Goal: Task Accomplishment & Management: Manage account settings

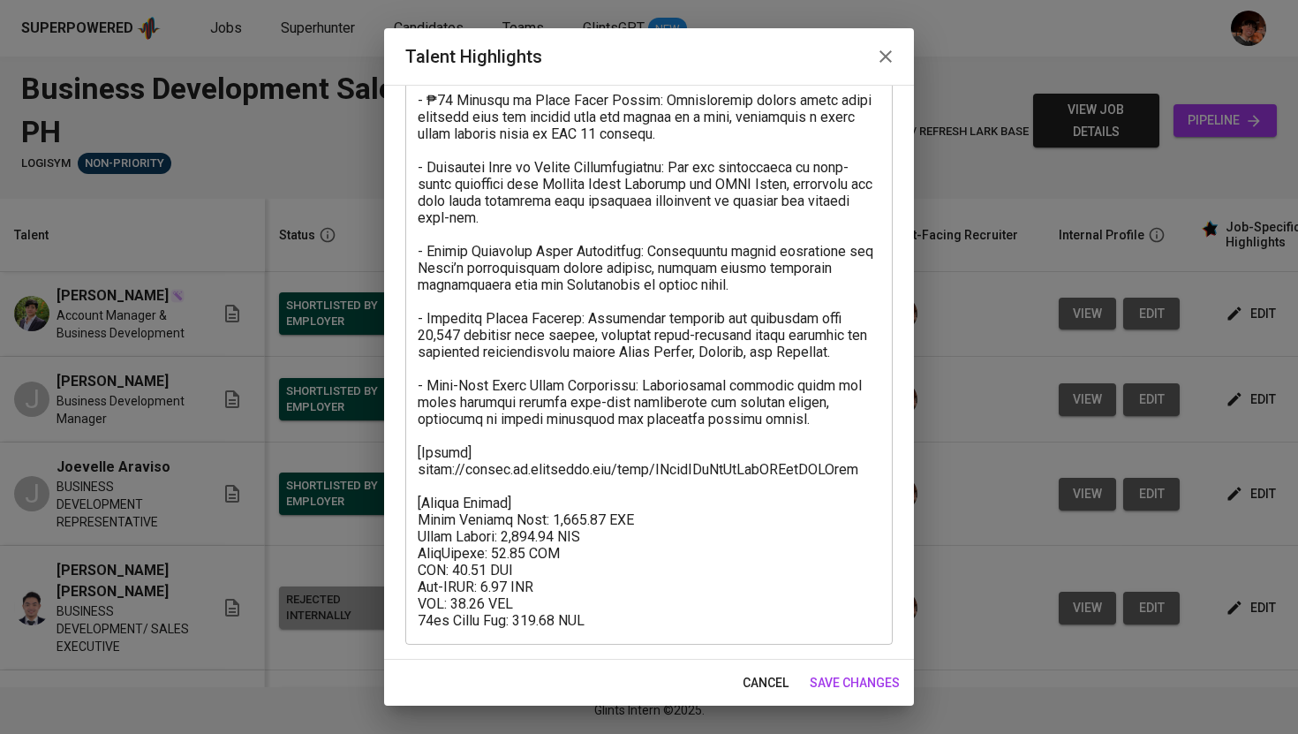
scroll to position [503, 0]
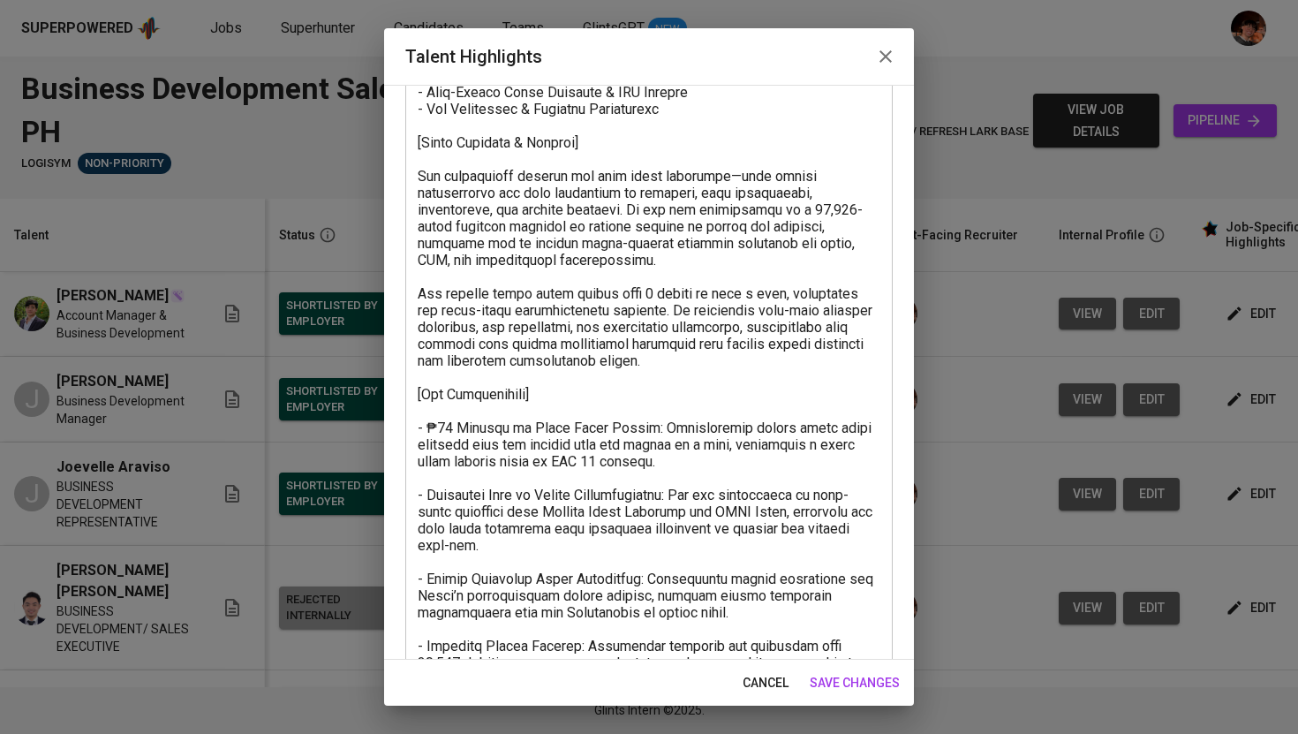
click at [877, 57] on icon "button" at bounding box center [885, 56] width 21 height 21
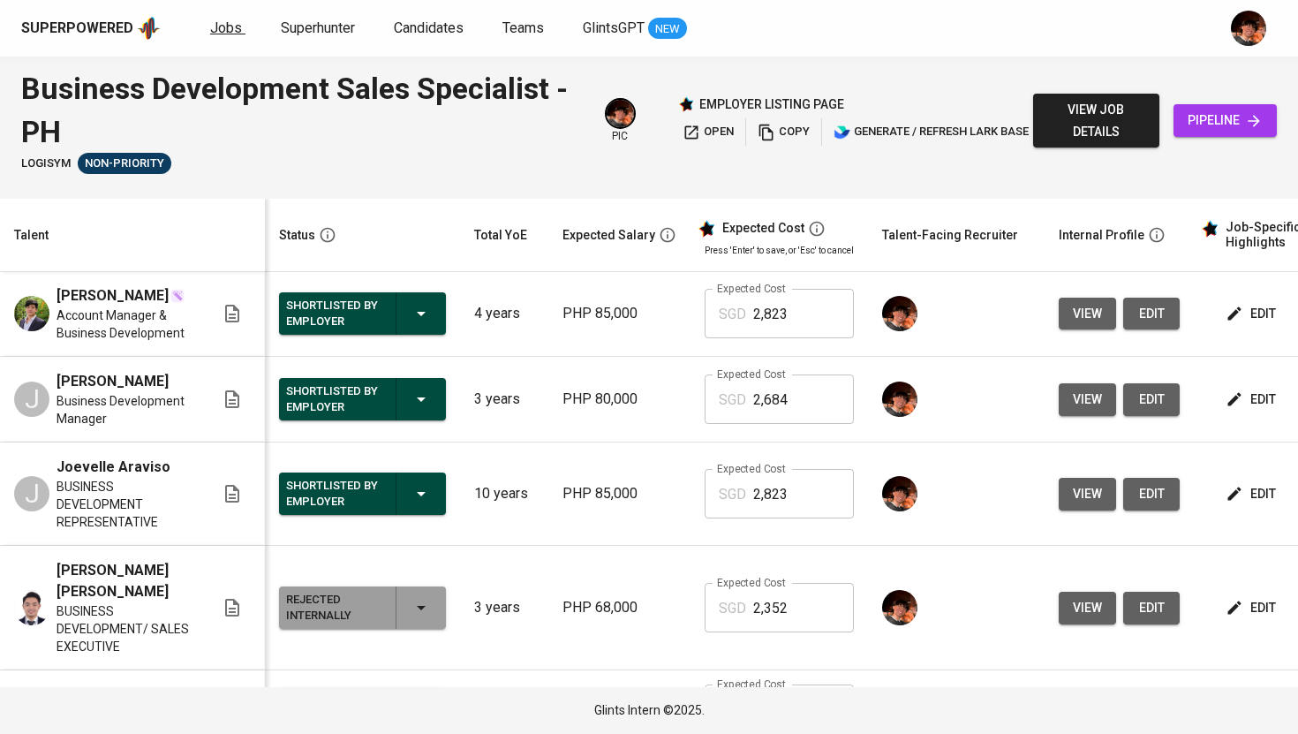
click at [219, 35] on span "Jobs" at bounding box center [226, 27] width 32 height 17
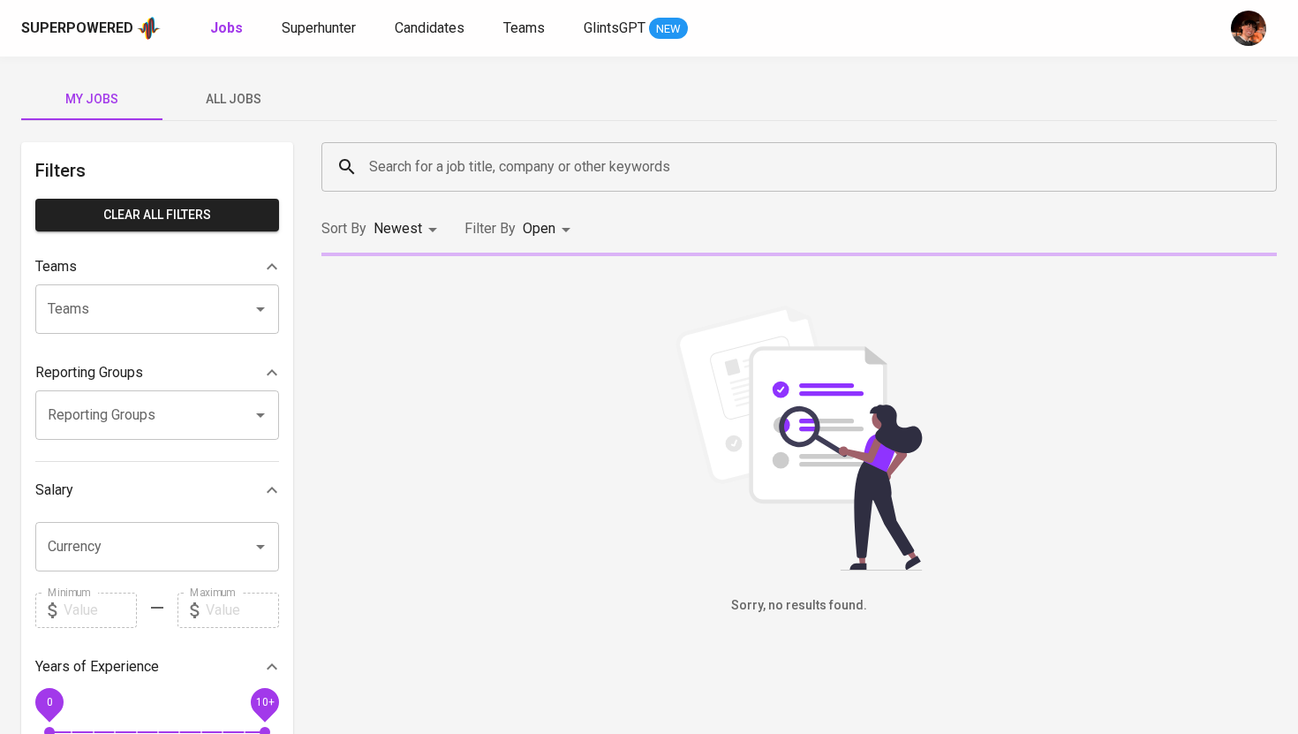
click at [237, 116] on button "All Jobs" at bounding box center [232, 99] width 141 height 42
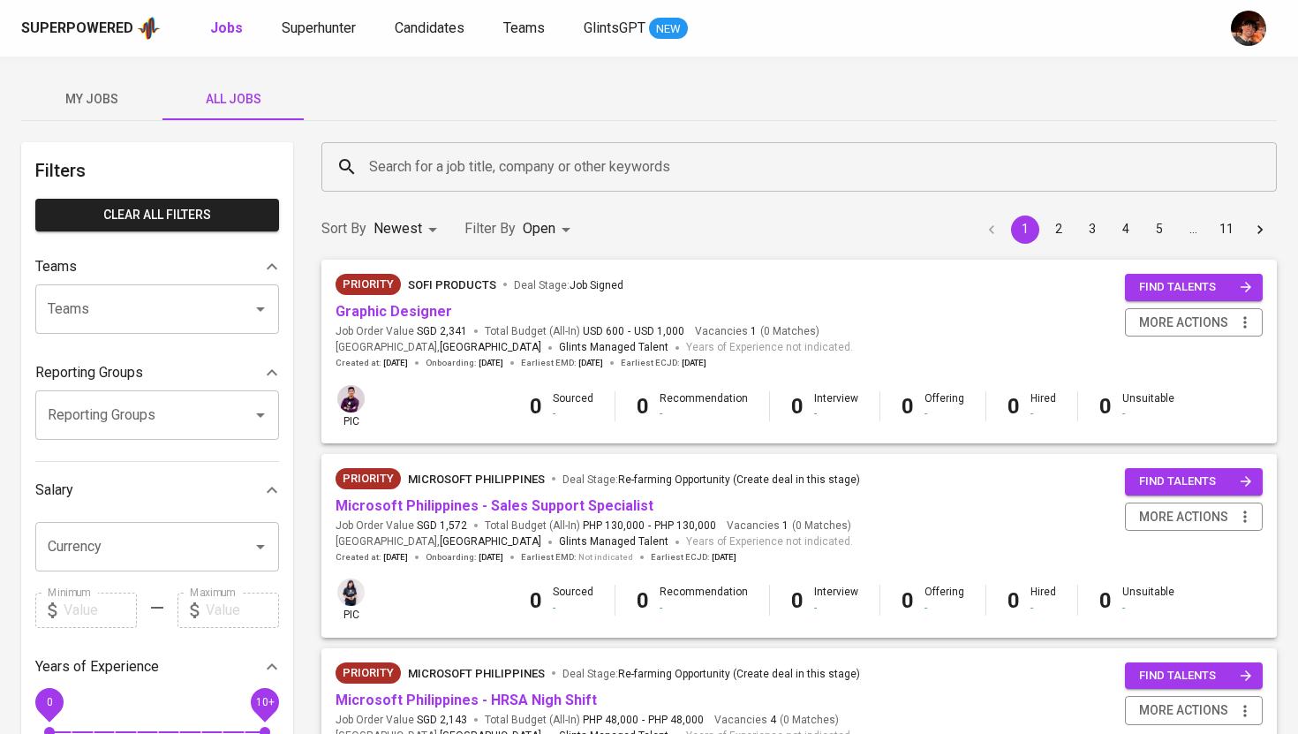
click at [399, 147] on div "Search for a job title, company or other keywords" at bounding box center [798, 166] width 955 height 49
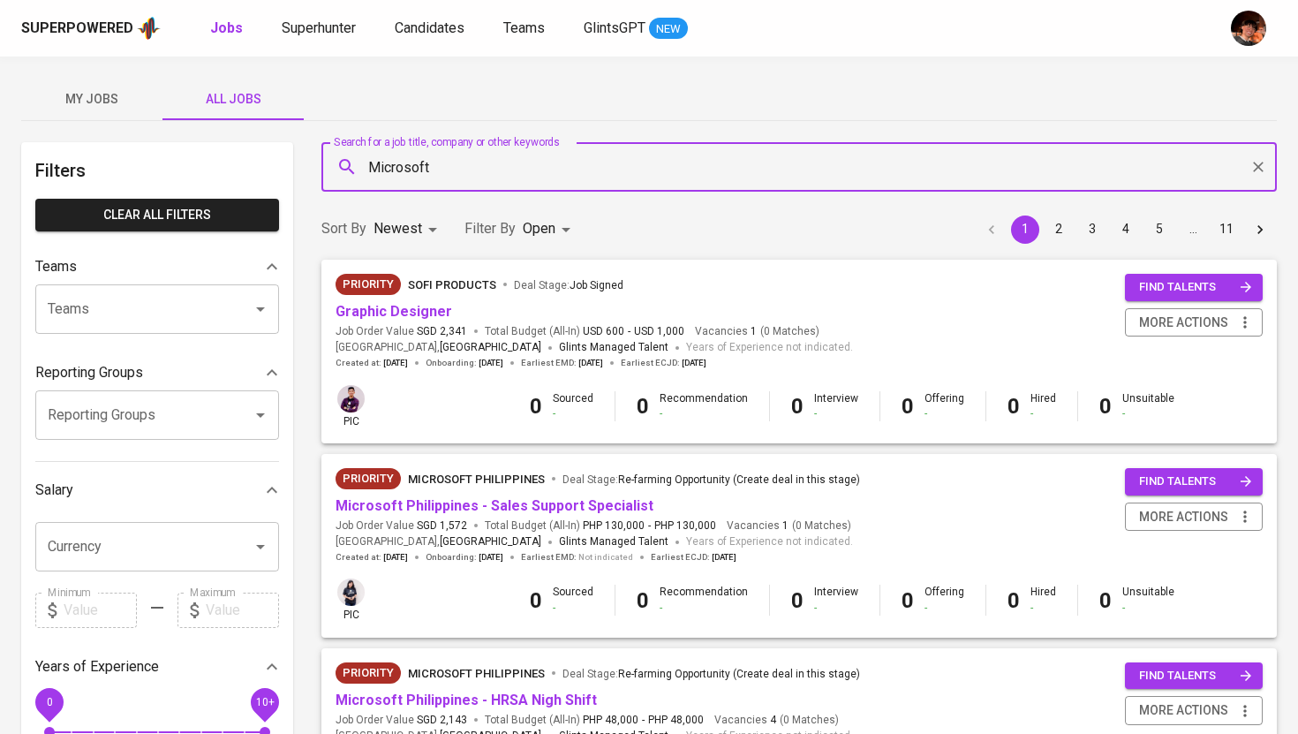
type input "Microsoft"
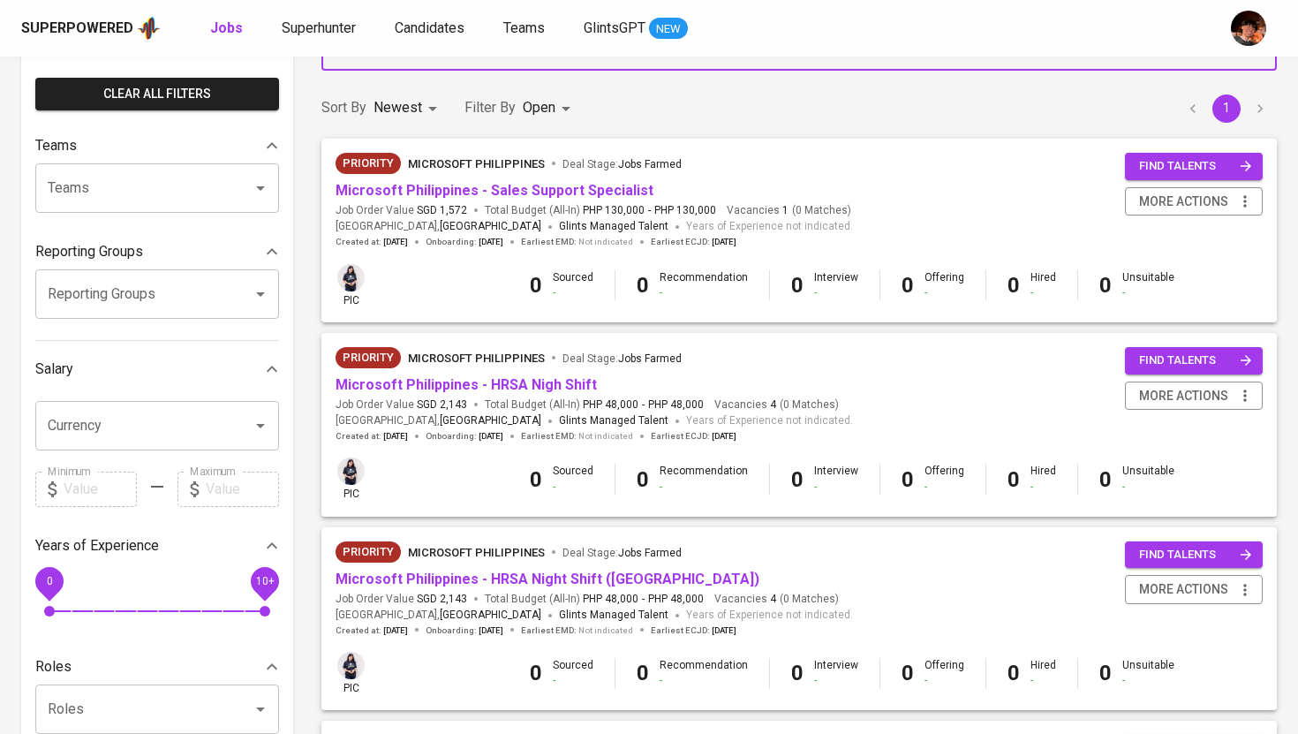
scroll to position [106, 0]
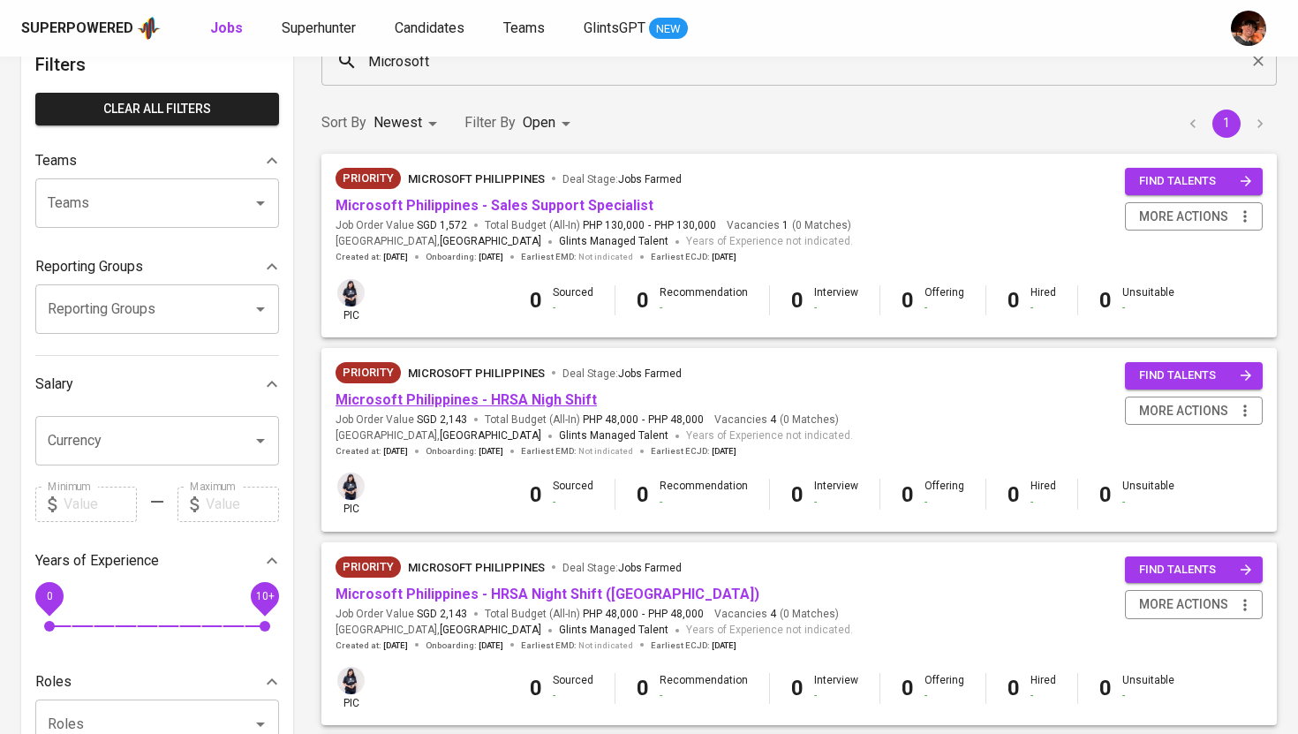
click at [501, 397] on link "Microsoft Philippines - HRSA Nigh Shift" at bounding box center [465, 399] width 261 height 17
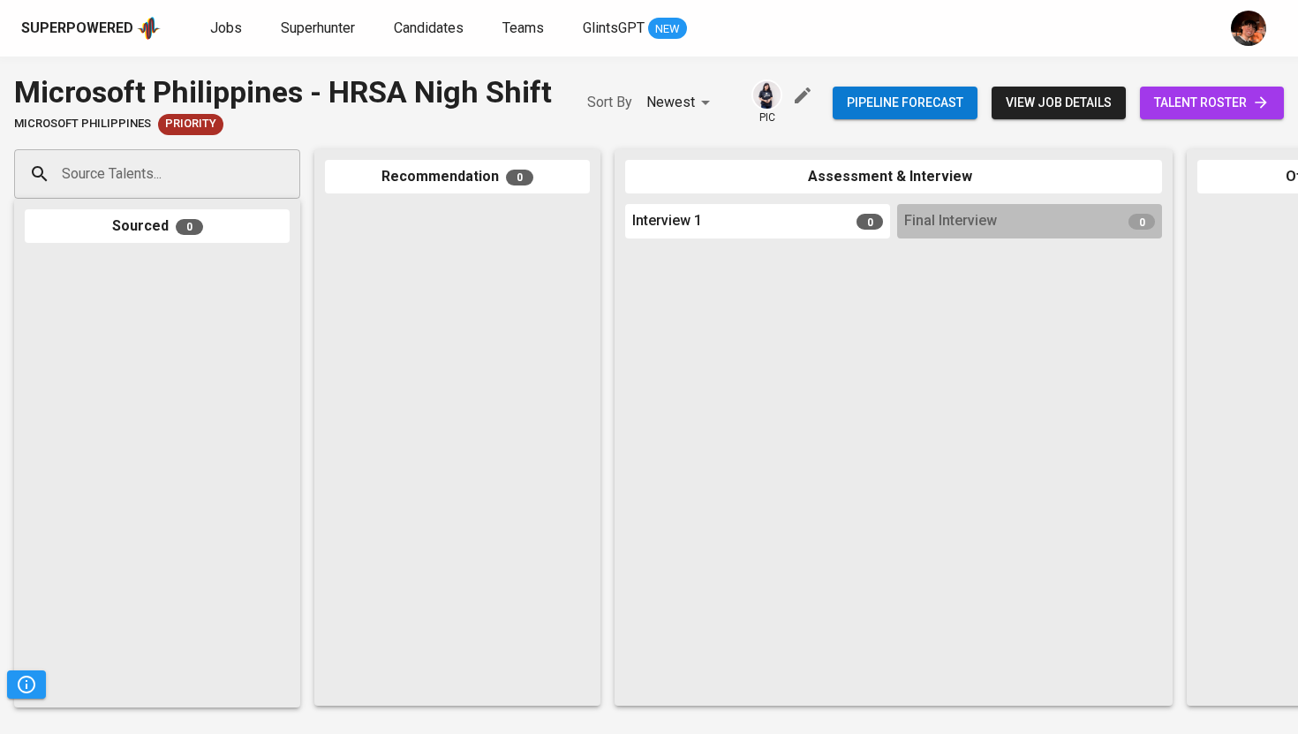
click at [1260, 103] on icon at bounding box center [1261, 103] width 18 height 18
click at [1050, 117] on button "view job details" at bounding box center [1058, 103] width 134 height 33
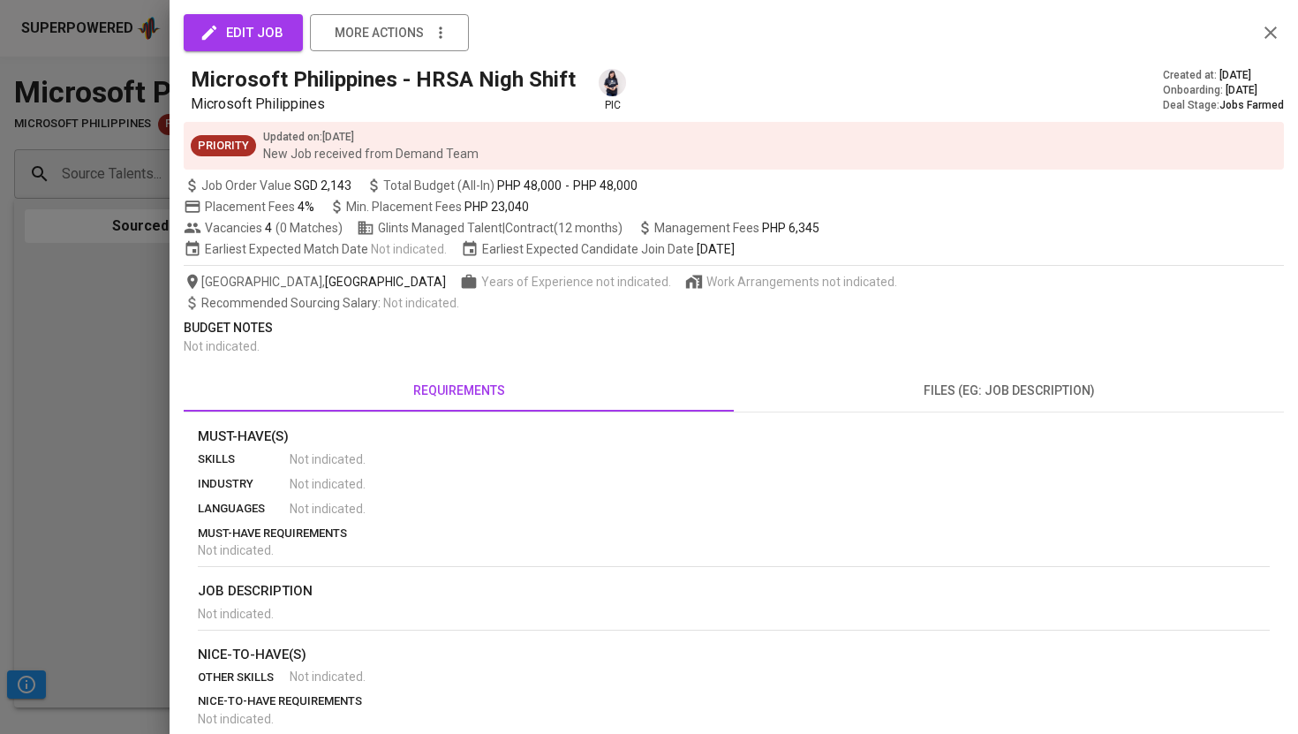
click at [91, 296] on div at bounding box center [649, 367] width 1298 height 734
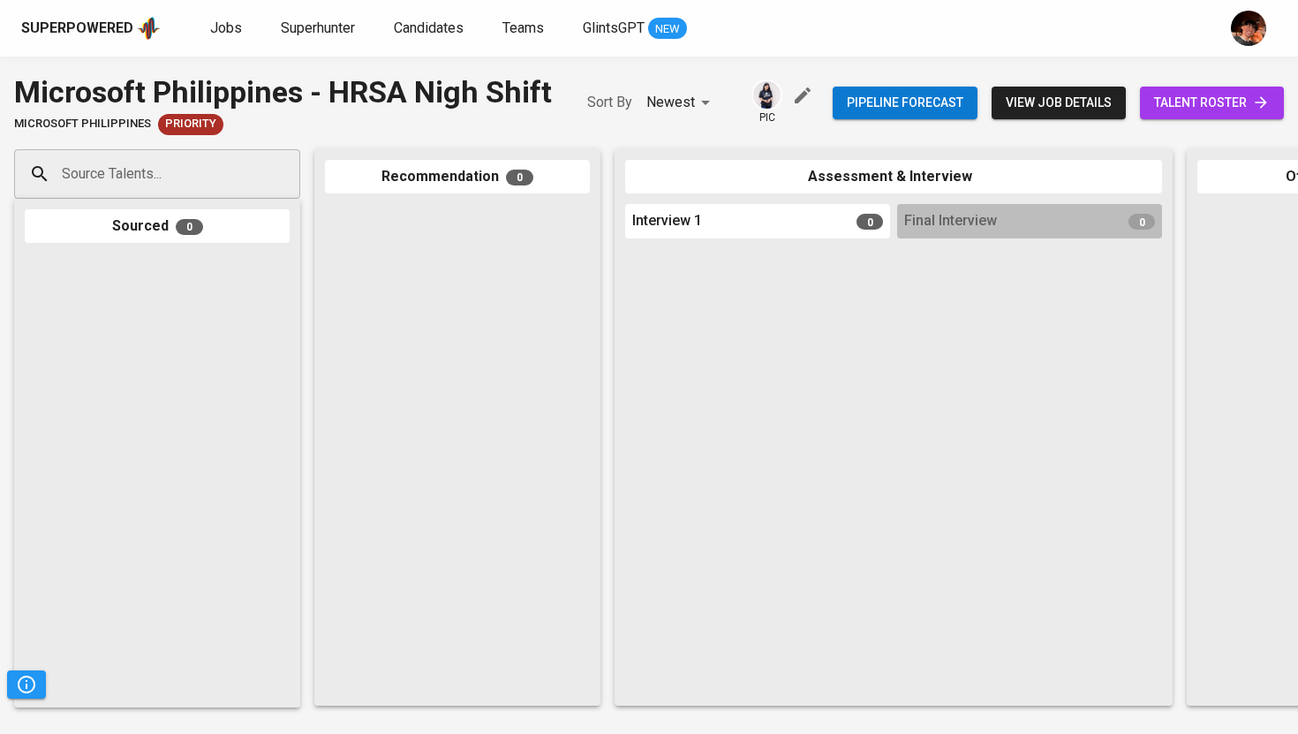
click at [245, 174] on div "Source Talents..." at bounding box center [157, 173] width 286 height 49
paste input "[EMAIL_ADDRESS][DOMAIN_NAME]"
type input "[EMAIL_ADDRESS][DOMAIN_NAME]"
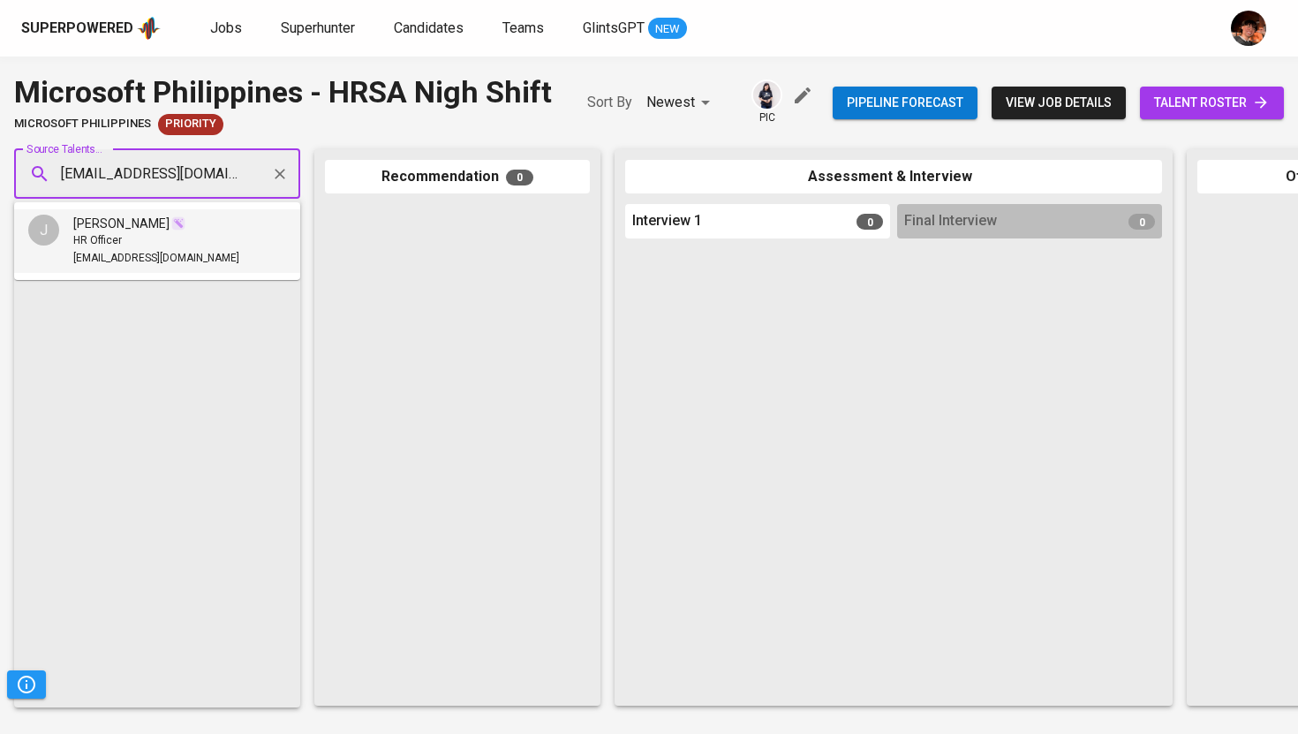
click at [179, 215] on span at bounding box center [178, 224] width 14 height 18
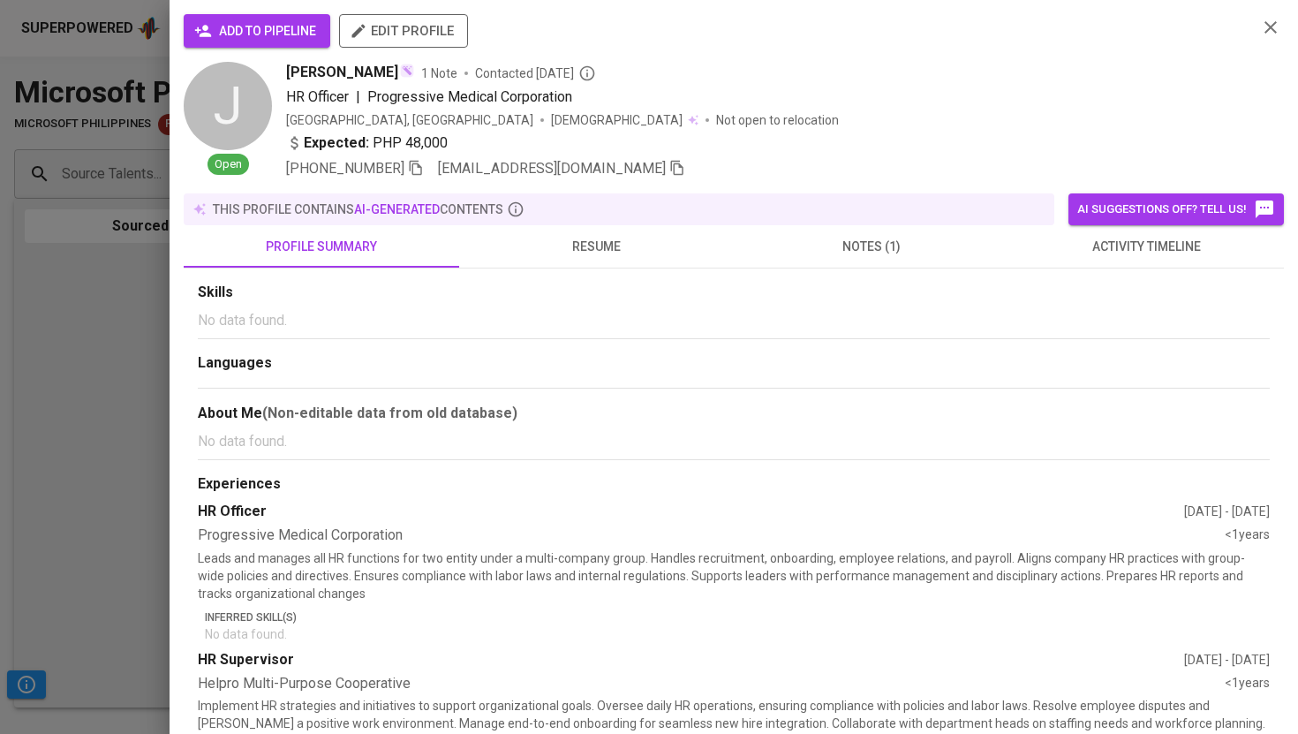
click at [238, 34] on span "add to pipeline" at bounding box center [257, 31] width 118 height 22
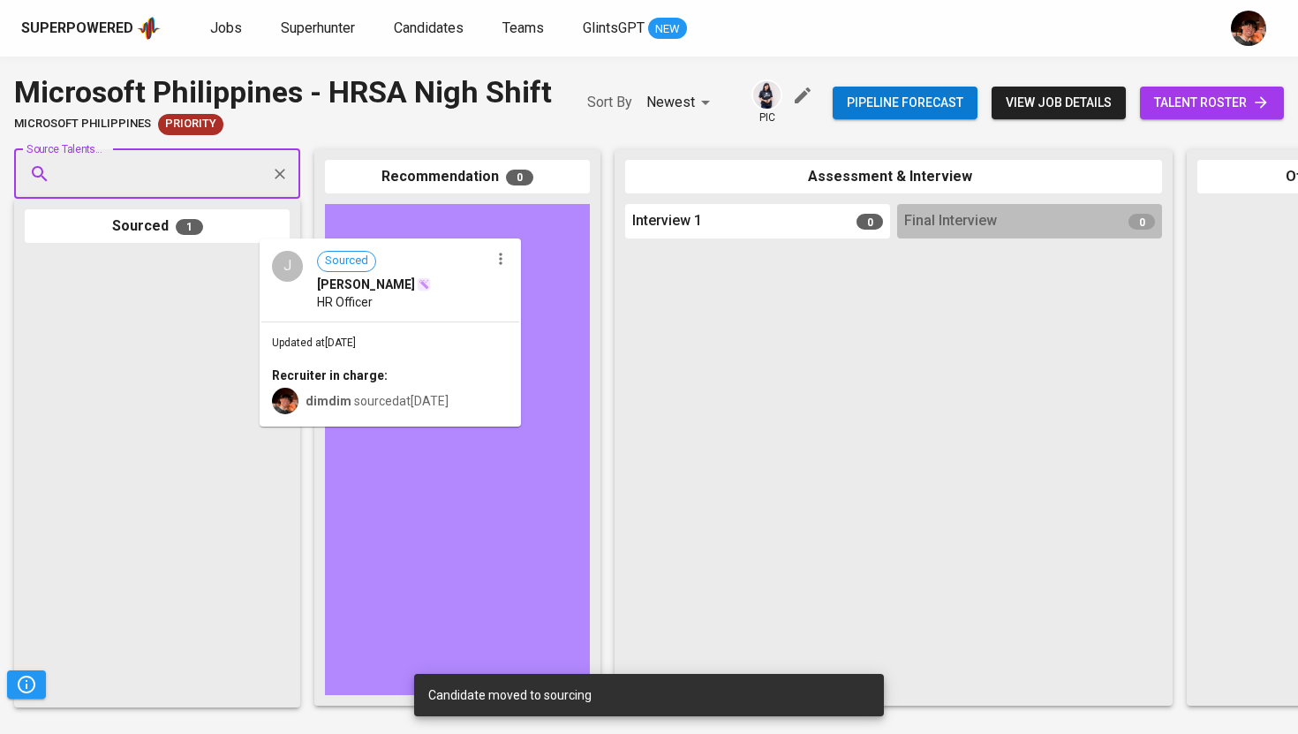
drag, startPoint x: 262, startPoint y: 315, endPoint x: 449, endPoint y: 302, distance: 187.6
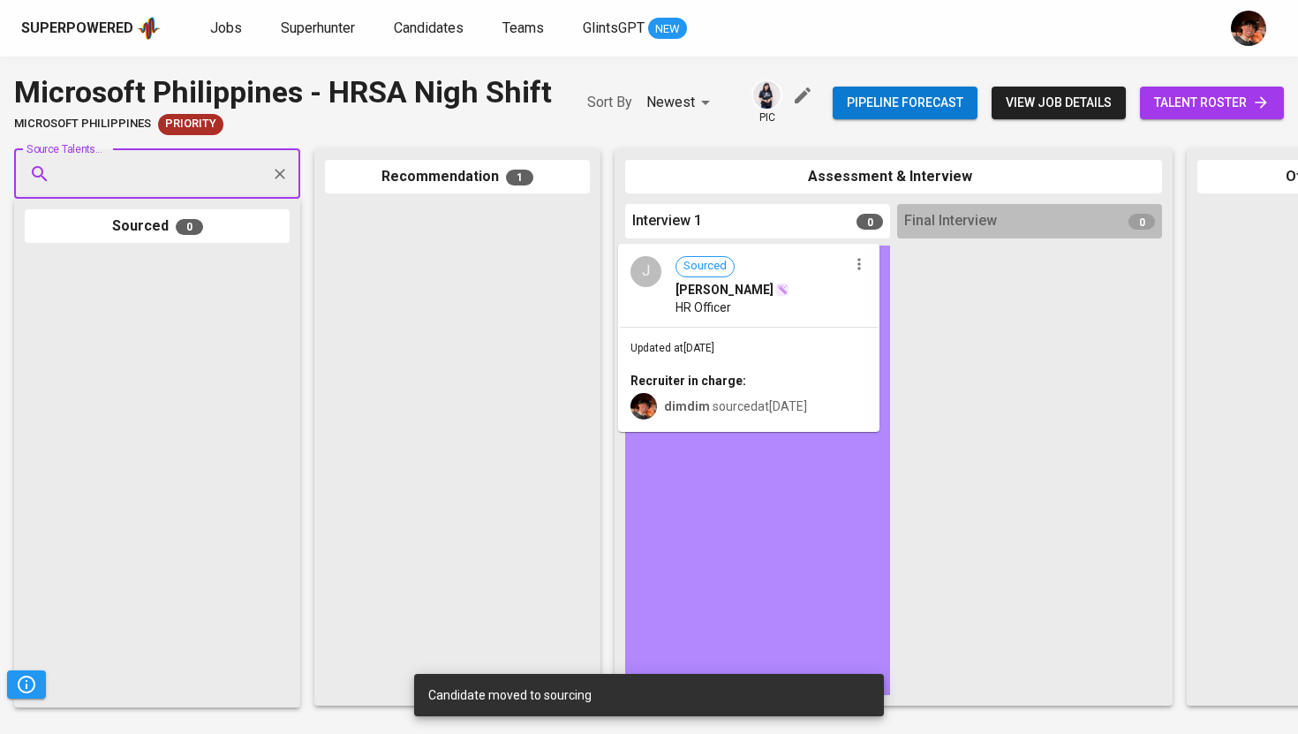
drag, startPoint x: 546, startPoint y: 287, endPoint x: 736, endPoint y: 320, distance: 192.6
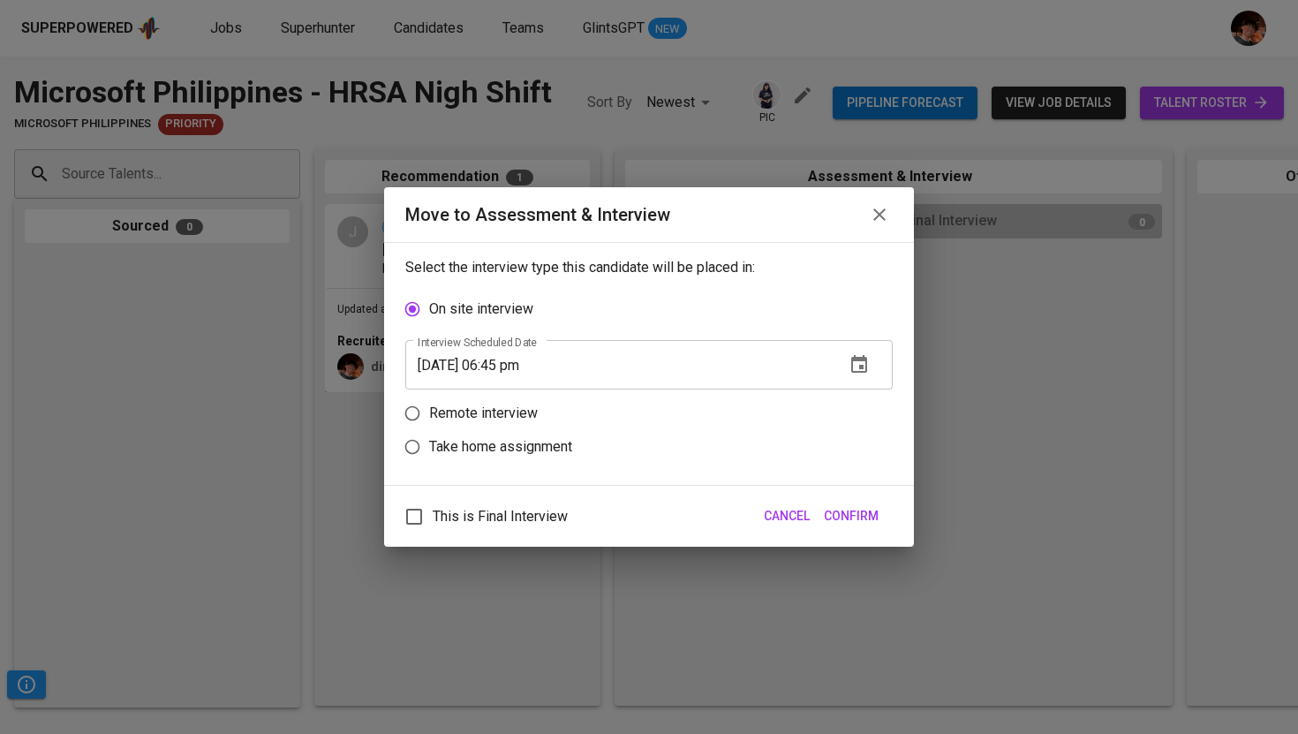
click at [516, 406] on p "Remote interview" at bounding box center [483, 413] width 109 height 21
click at [429, 406] on input "Remote interview" at bounding box center [412, 413] width 34 height 34
radio input "true"
click at [871, 525] on span "Confirm" at bounding box center [851, 516] width 55 height 22
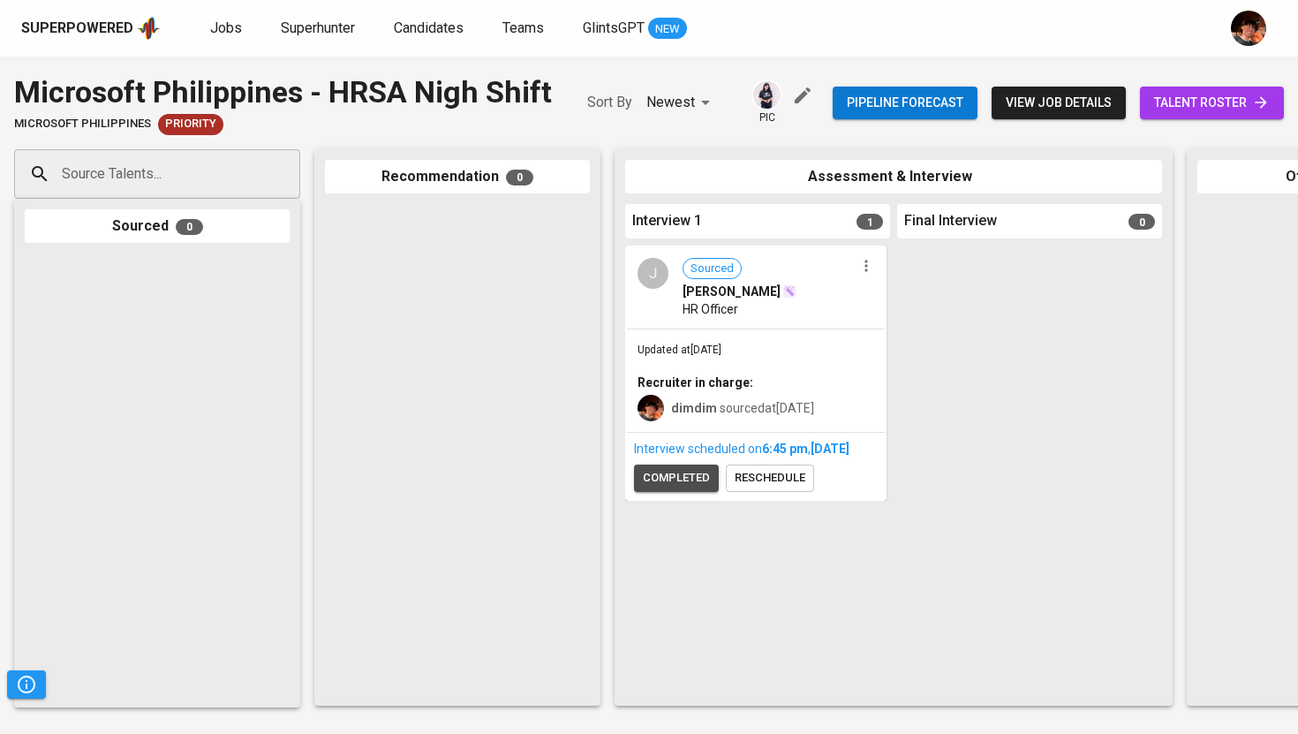
click at [688, 492] on button "completed" at bounding box center [676, 477] width 85 height 27
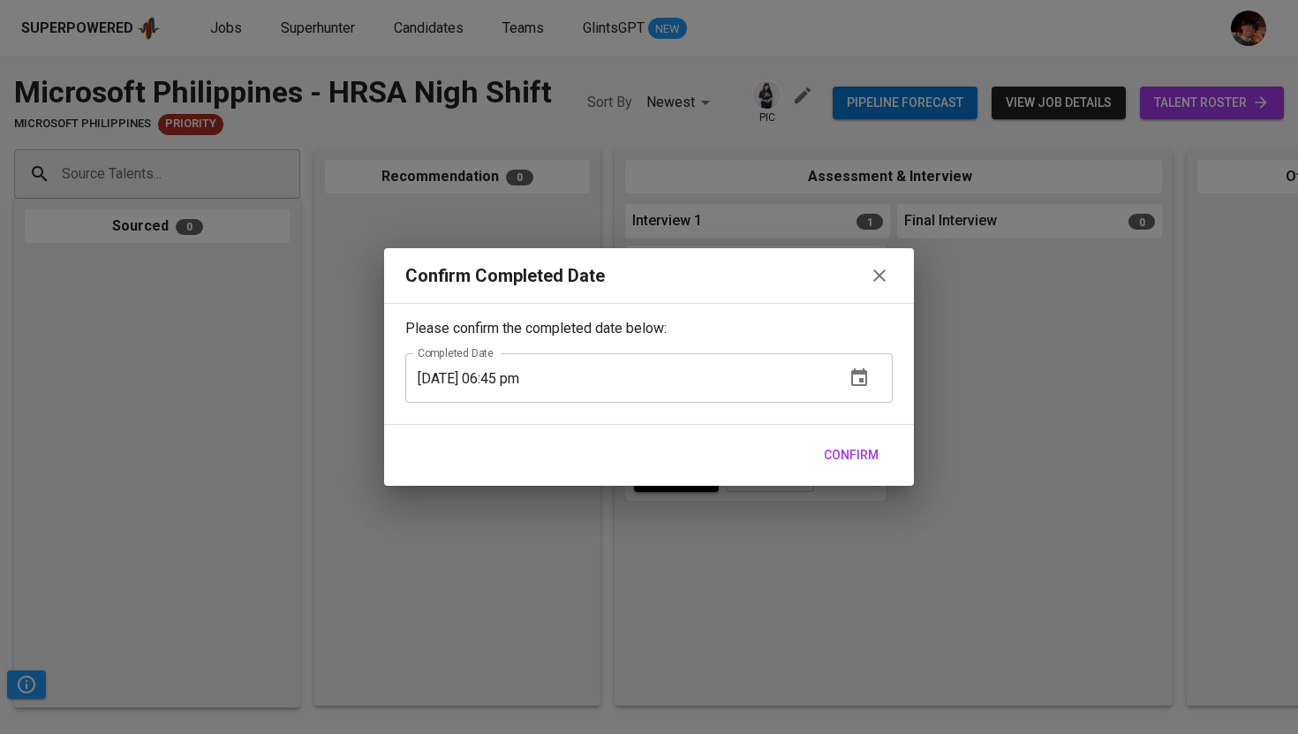
click at [892, 457] on div "Confirm" at bounding box center [649, 455] width 530 height 61
click at [860, 453] on span "Confirm" at bounding box center [851, 455] width 55 height 22
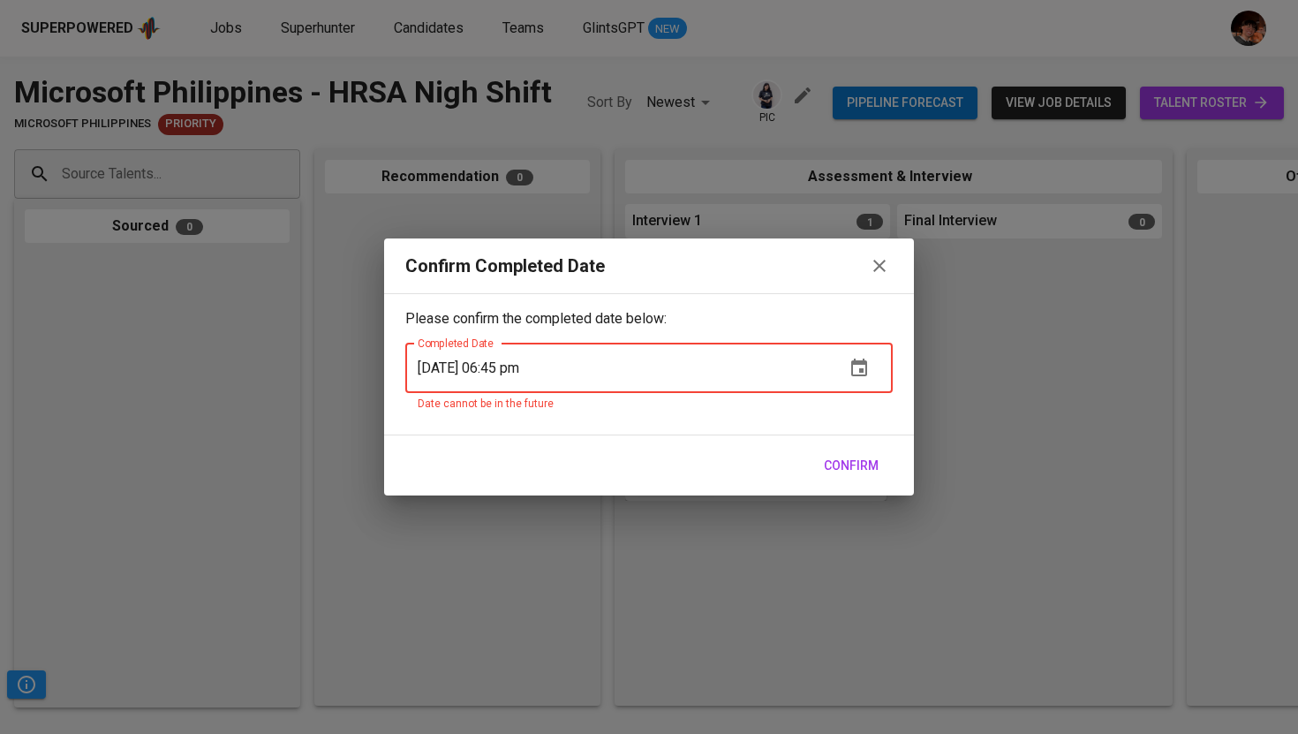
click at [509, 370] on input "[DATE] 06:45 pm" at bounding box center [617, 367] width 425 height 49
drag, startPoint x: 849, startPoint y: 463, endPoint x: 872, endPoint y: 345, distance: 119.6
click at [872, 345] on div "Confirm Completed Date Please confirm the completed date below: Completed Date …" at bounding box center [649, 366] width 530 height 257
click at [509, 371] on input "[DATE] 06:45 pm" at bounding box center [617, 367] width 425 height 49
type input "[DATE] 05:46 pm"
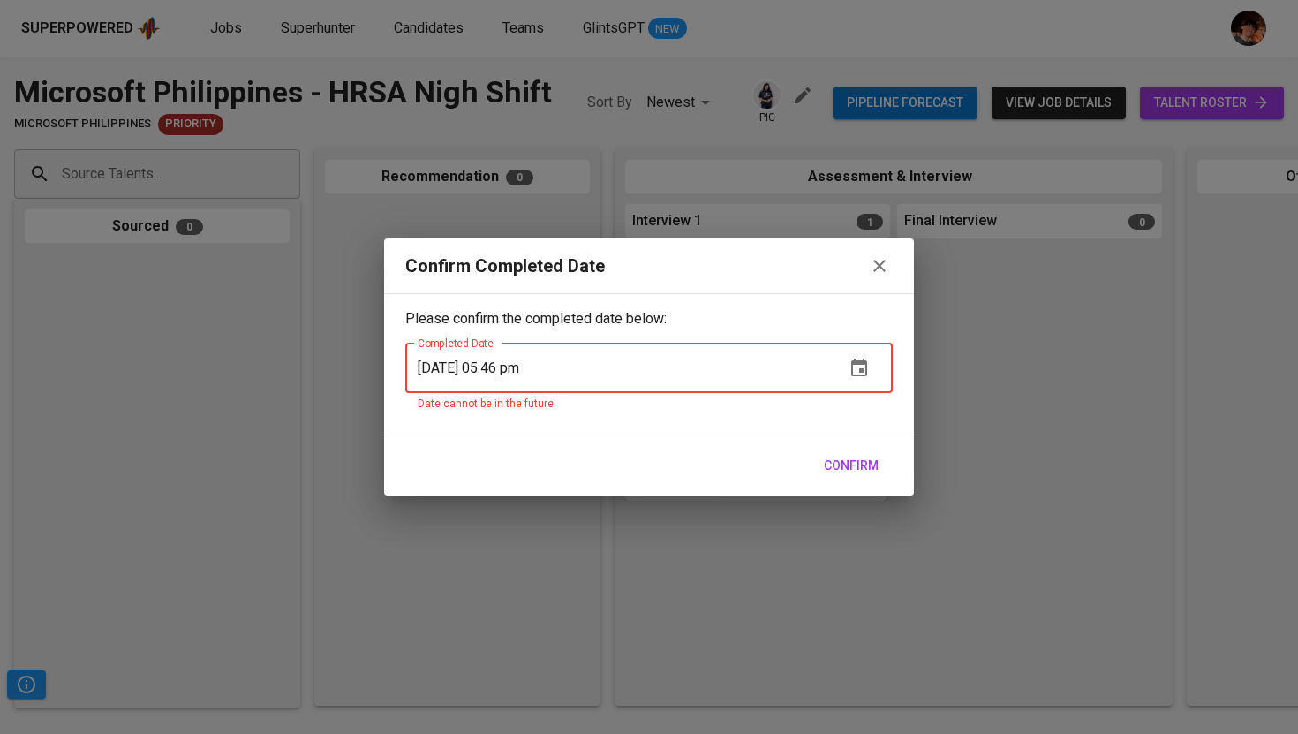
click at [839, 466] on span "Confirm" at bounding box center [851, 466] width 55 height 22
click at [884, 271] on icon "button" at bounding box center [879, 265] width 21 height 21
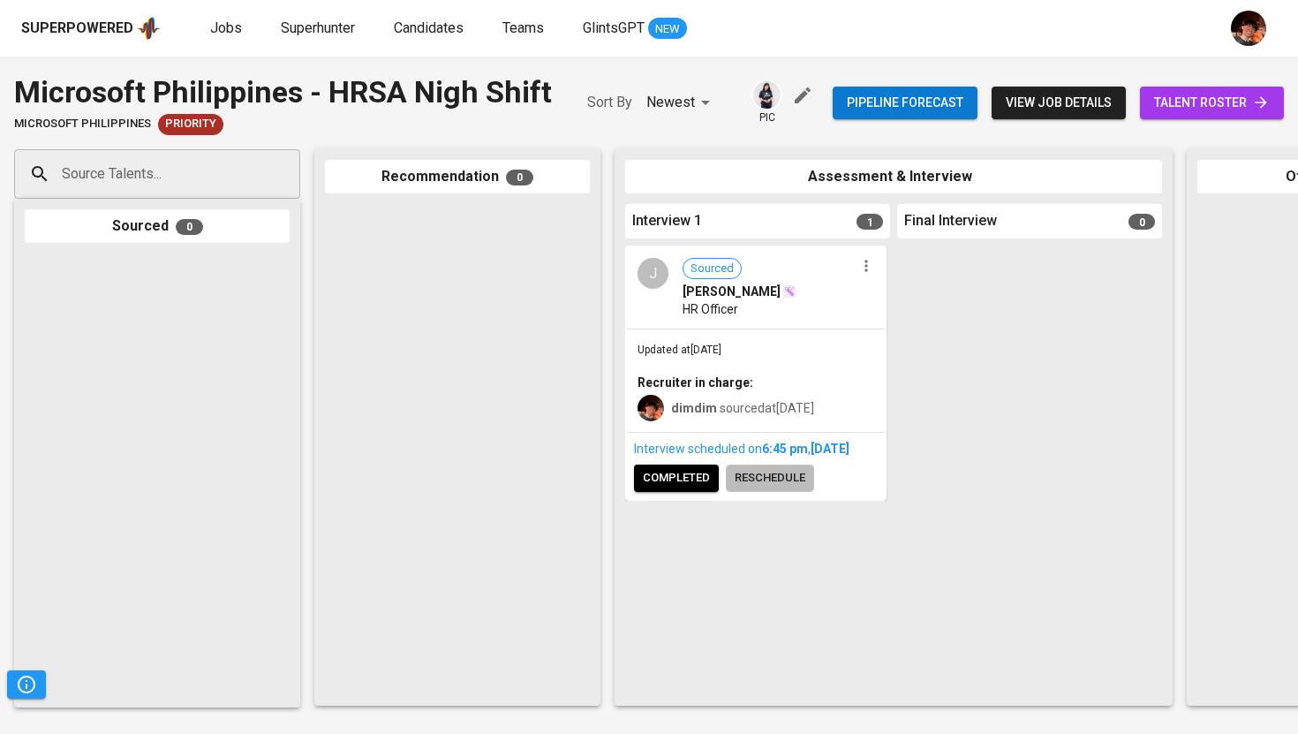
click at [774, 488] on span "reschedule" at bounding box center [769, 478] width 71 height 20
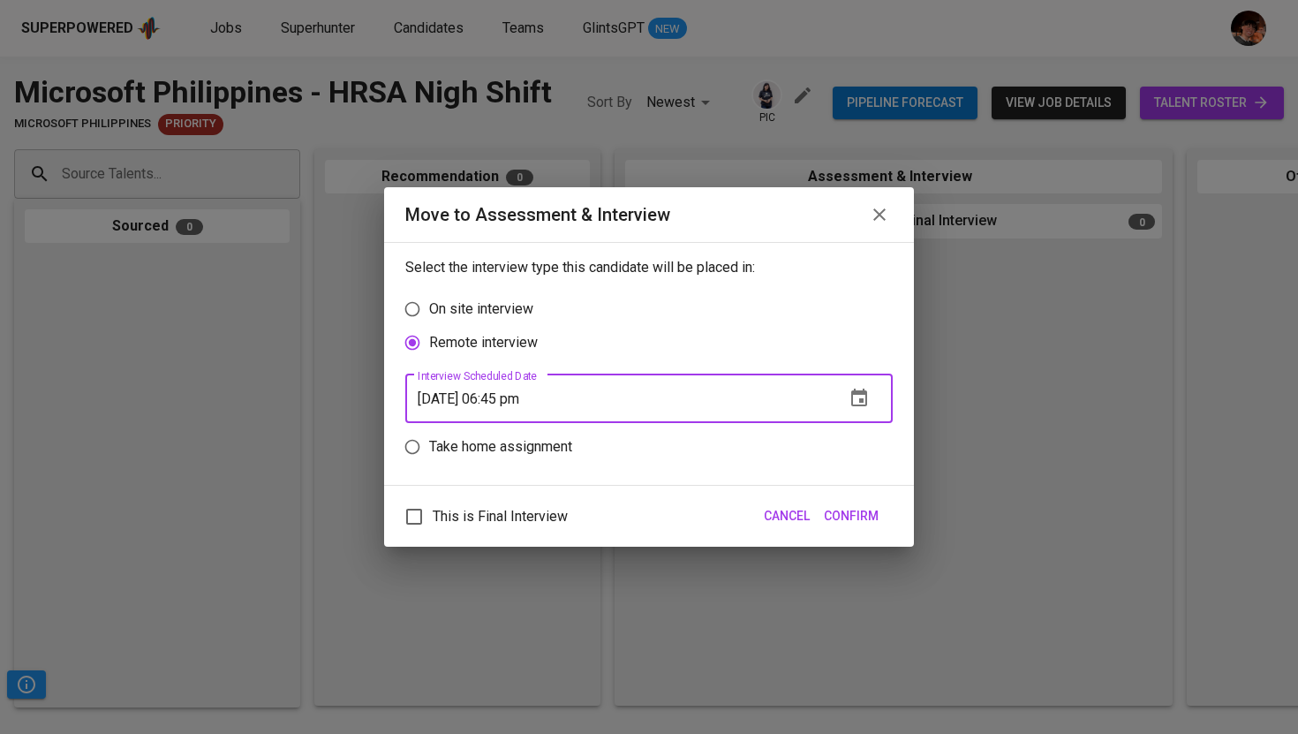
click at [510, 399] on input "[DATE] 06:45 pm" at bounding box center [617, 397] width 425 height 49
click at [846, 513] on span "Confirm" at bounding box center [851, 516] width 55 height 22
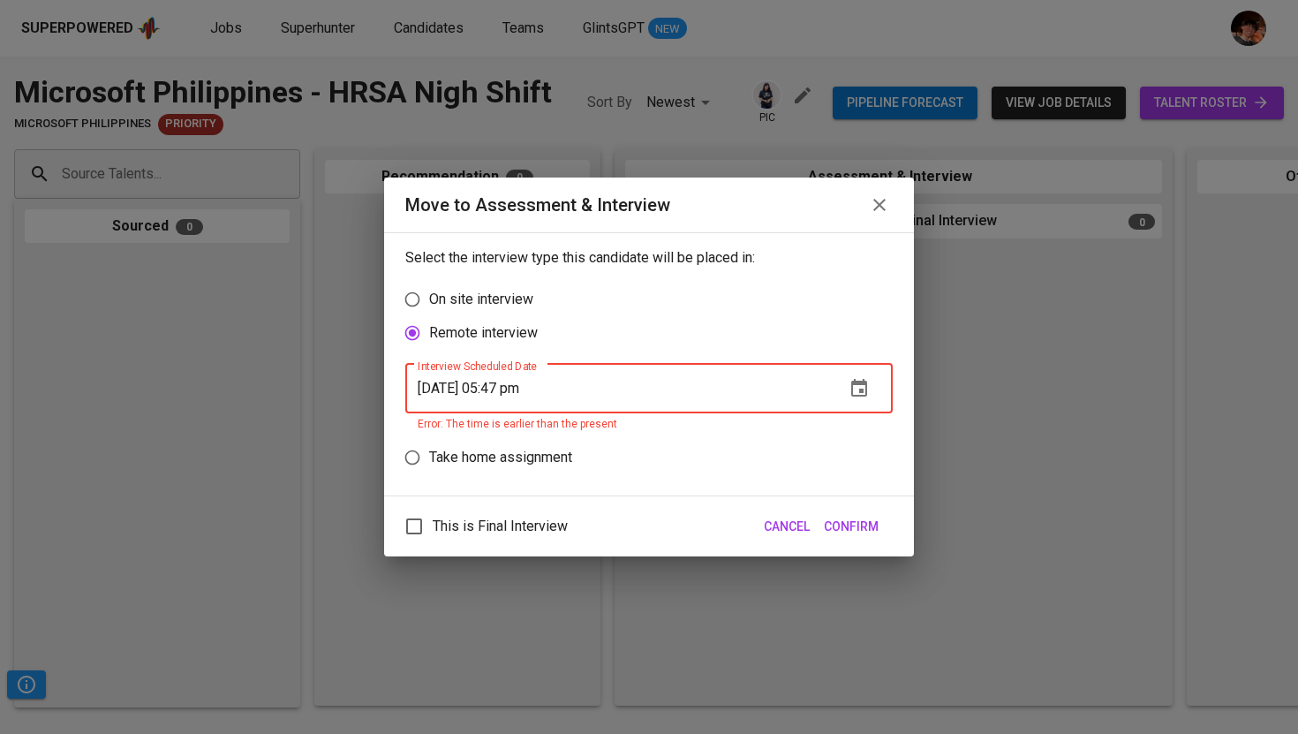
type input "[DATE] 05:47 pm"
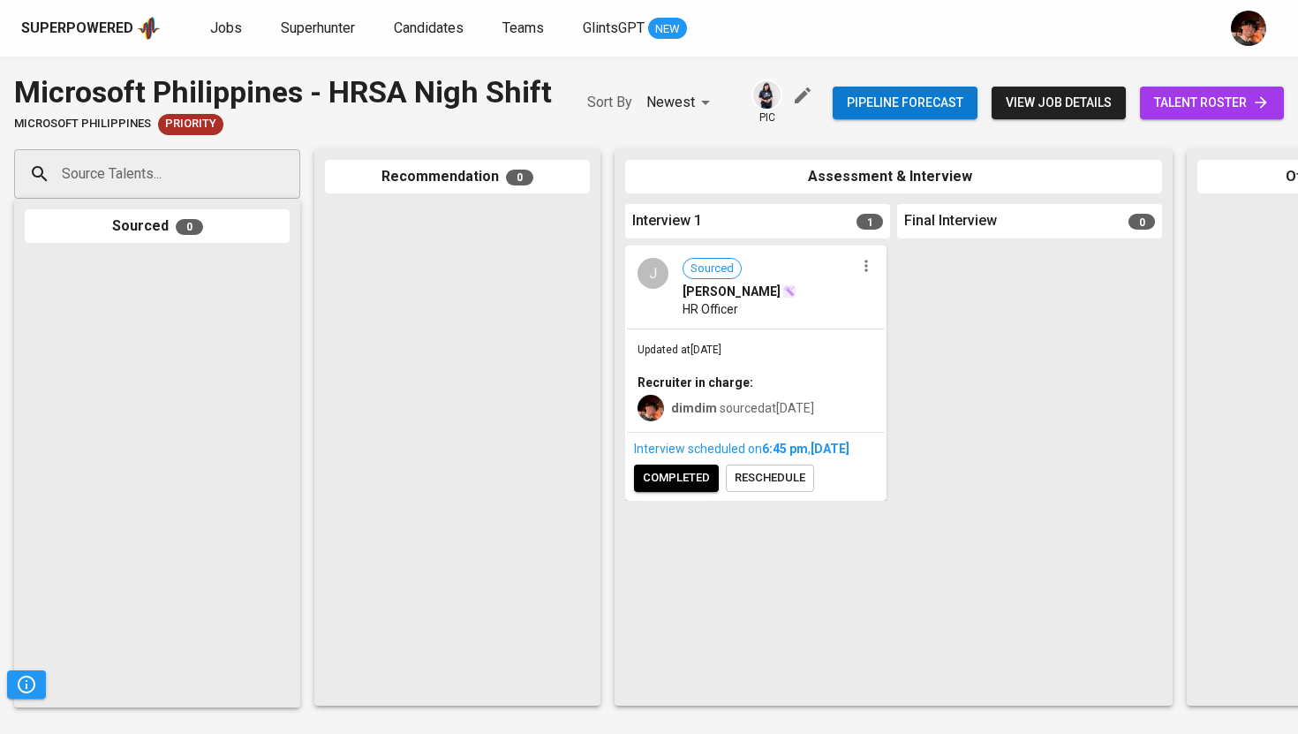
click at [707, 488] on span "completed" at bounding box center [676, 478] width 67 height 20
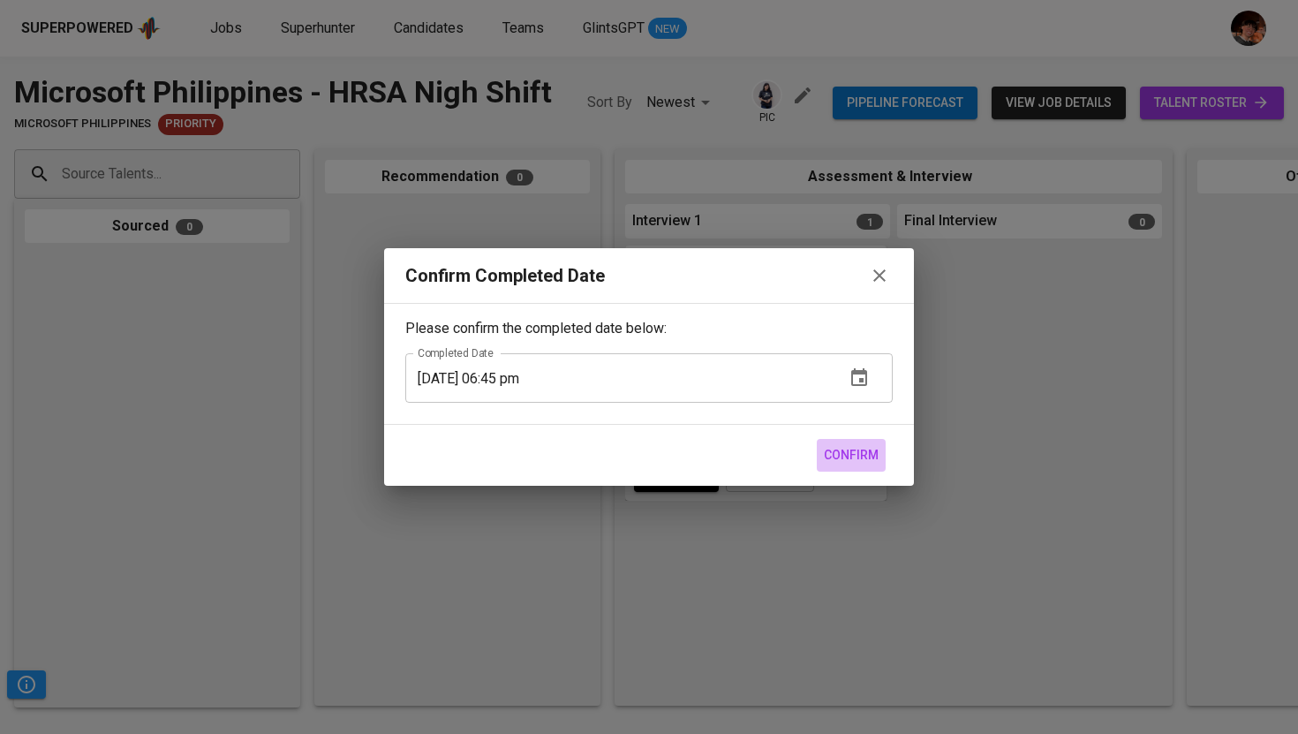
click at [873, 463] on span "Confirm" at bounding box center [851, 455] width 55 height 22
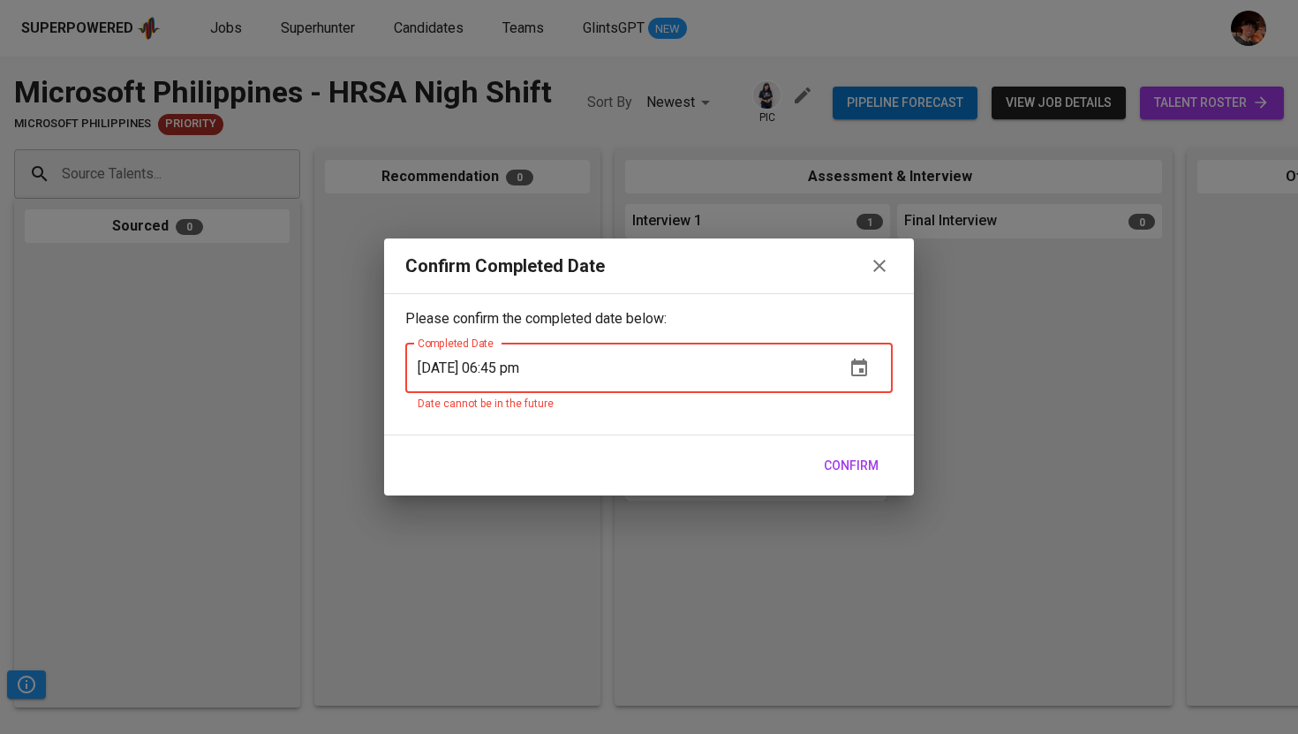
click at [514, 366] on input "[DATE] 06:45 pm" at bounding box center [617, 367] width 425 height 49
type input "[DATE] 05:47 pm"
click at [853, 466] on span "Confirm" at bounding box center [851, 466] width 55 height 22
click at [881, 265] on icon "button" at bounding box center [879, 265] width 21 height 21
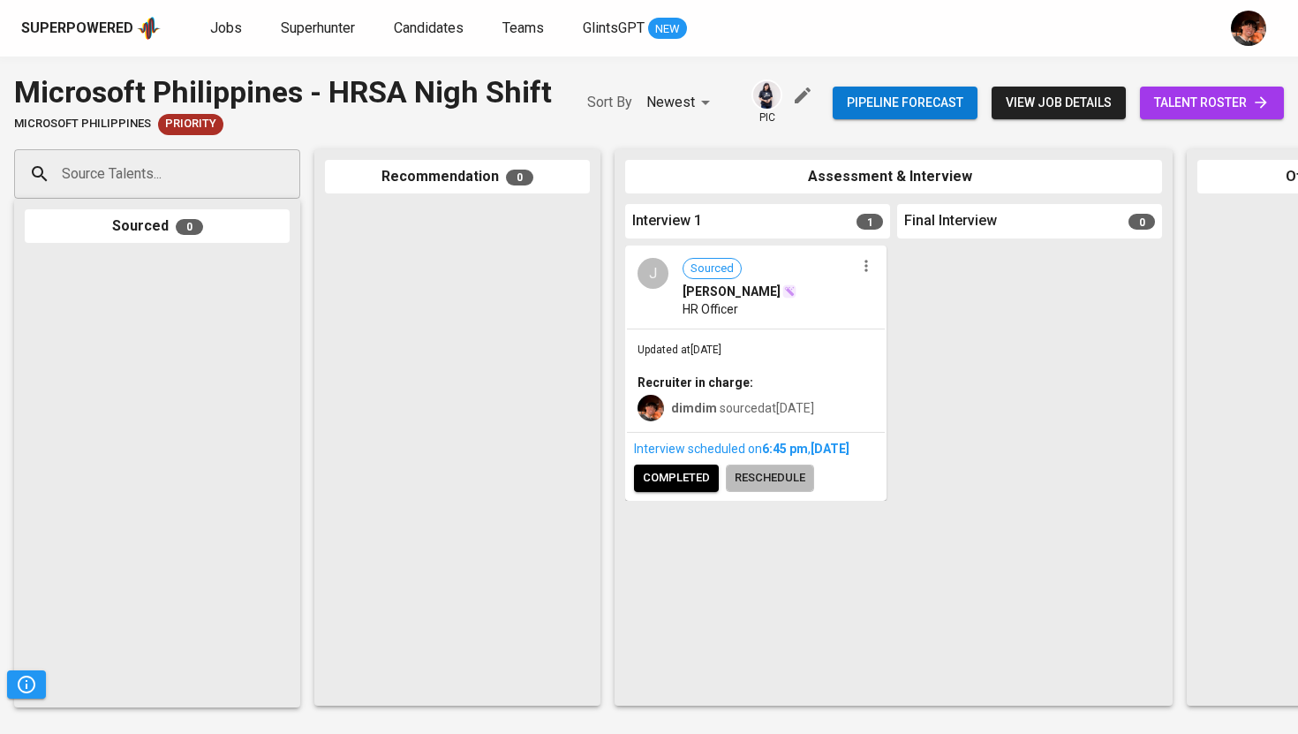
click at [779, 488] on span "reschedule" at bounding box center [769, 478] width 71 height 20
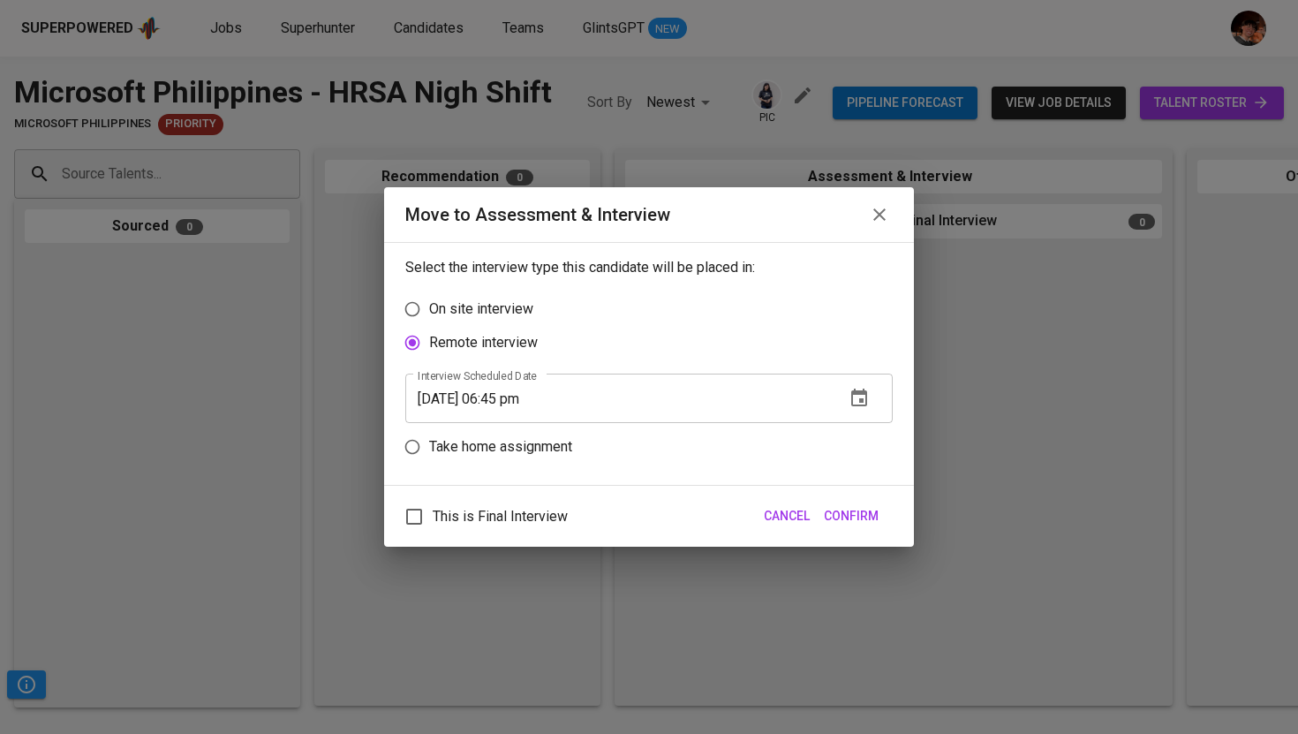
click at [511, 398] on input "[DATE] 06:45 pm" at bounding box center [617, 397] width 425 height 49
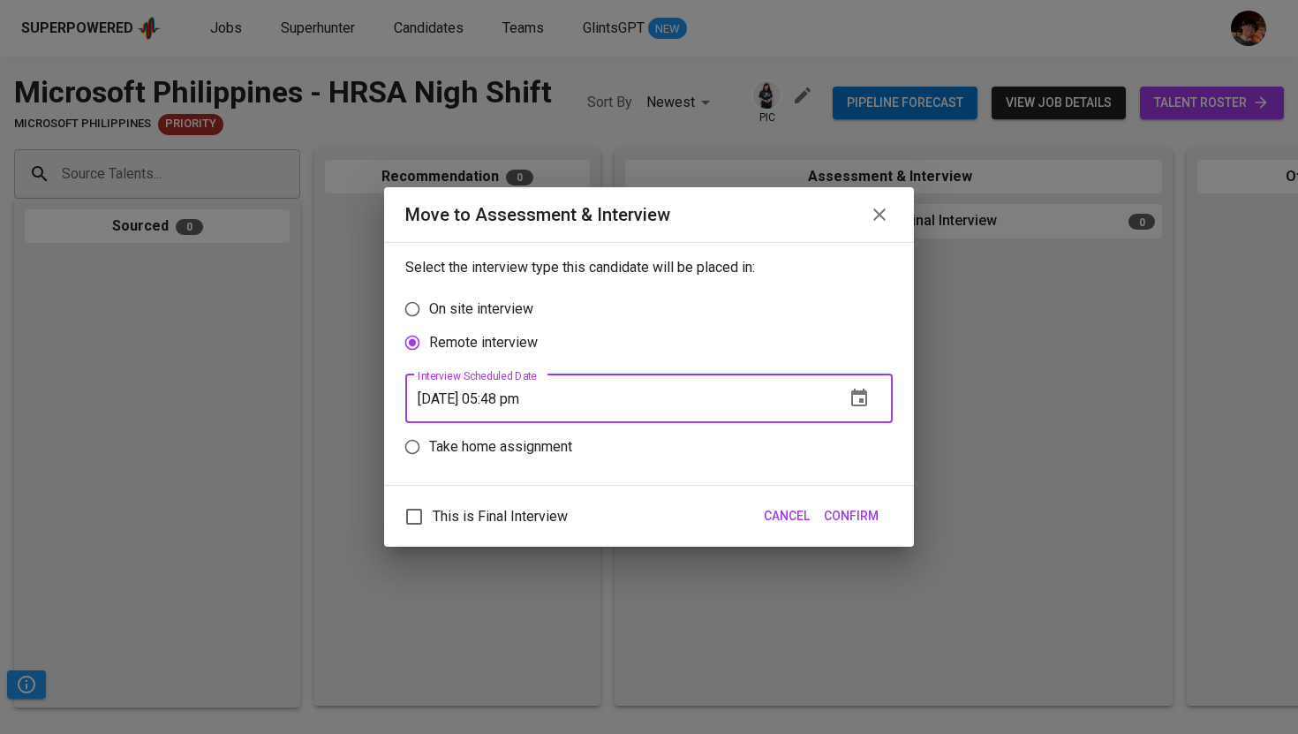
type input "09/23/2025 05:48 pm"
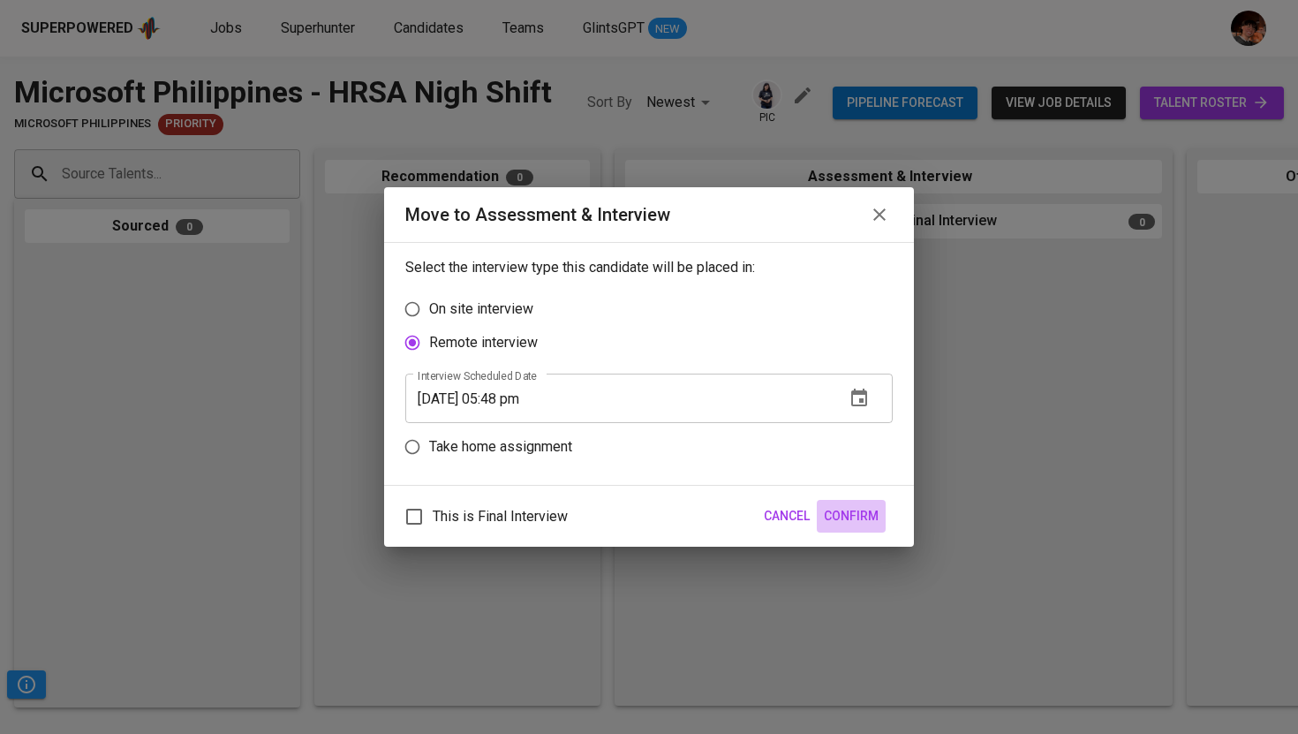
click at [855, 514] on span "Confirm" at bounding box center [851, 516] width 55 height 22
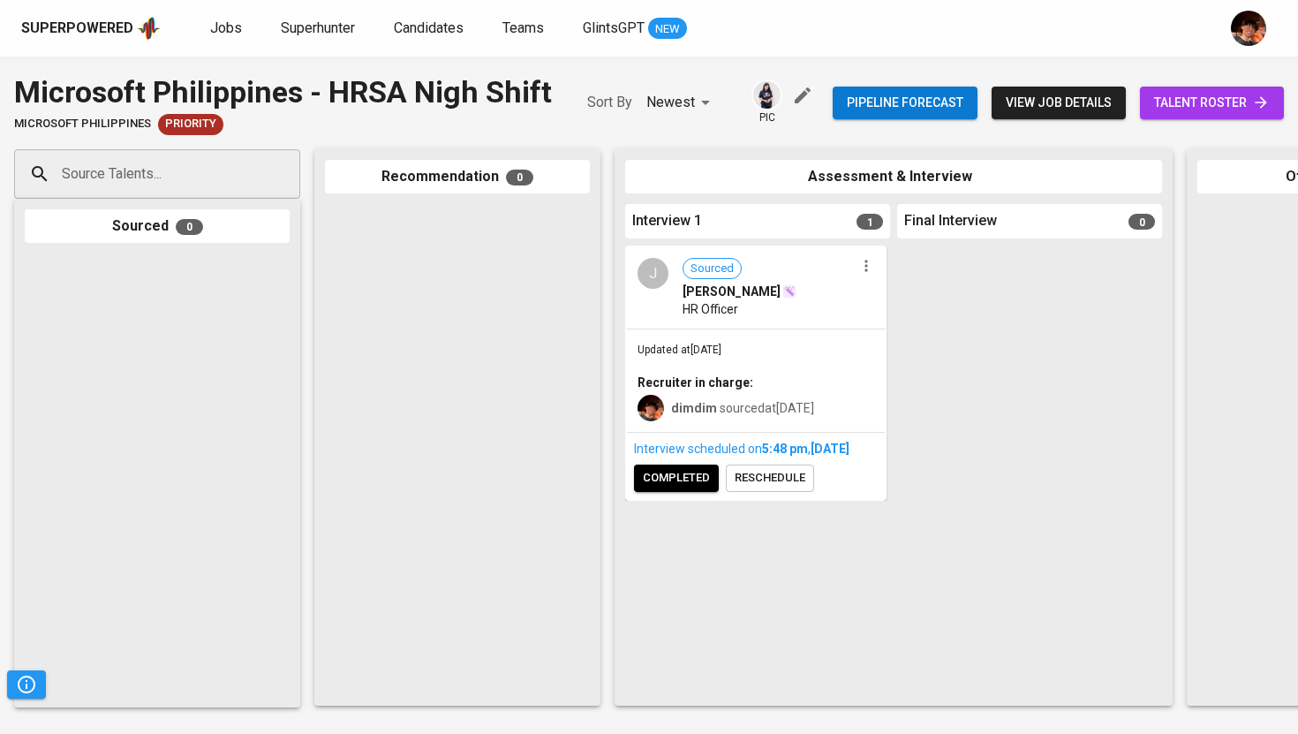
click at [726, 464] on button "reschedule" at bounding box center [770, 477] width 88 height 27
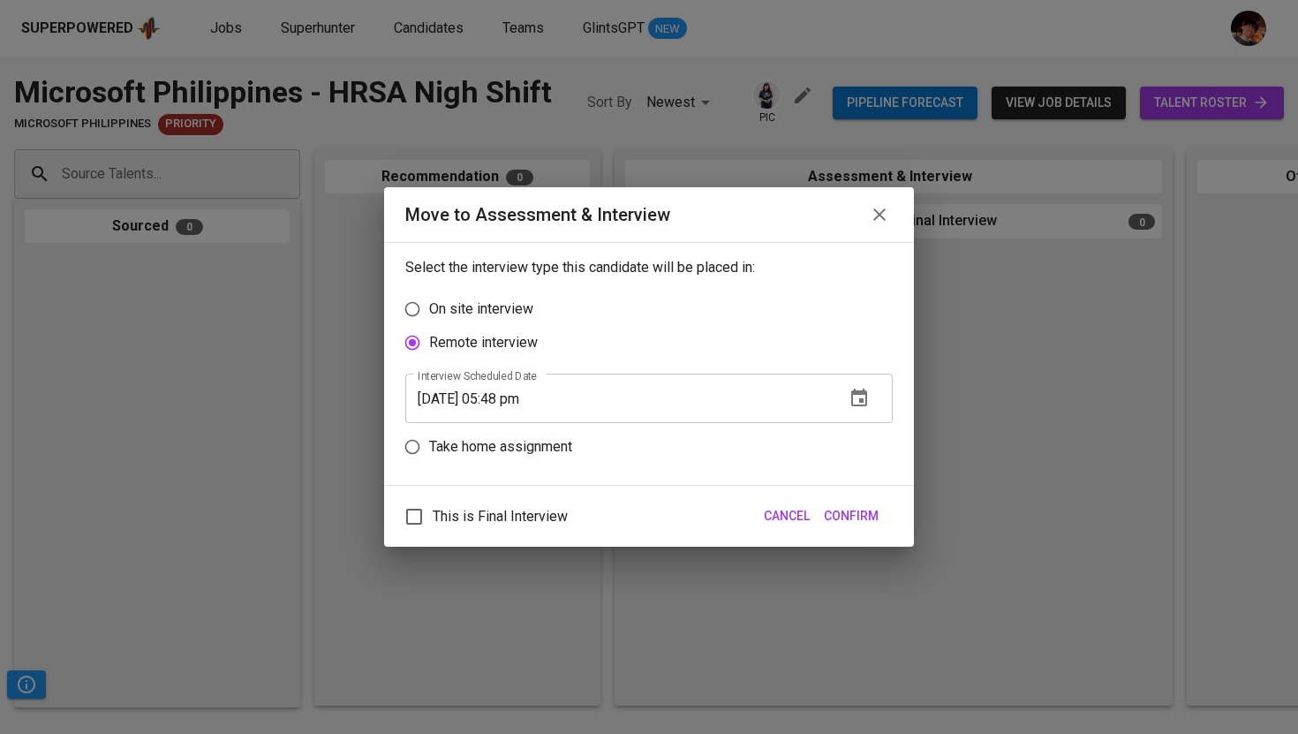
click at [877, 207] on icon "button" at bounding box center [879, 214] width 21 height 21
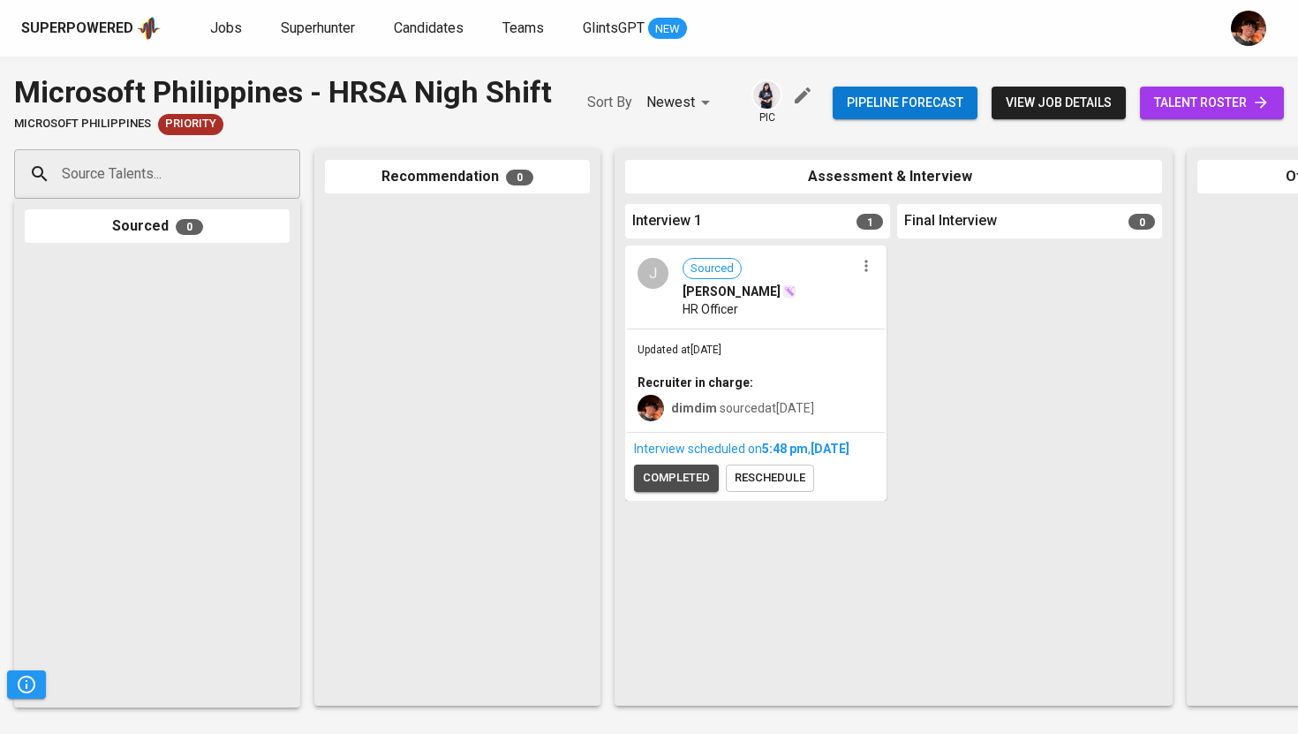
click at [684, 488] on span "completed" at bounding box center [676, 478] width 67 height 20
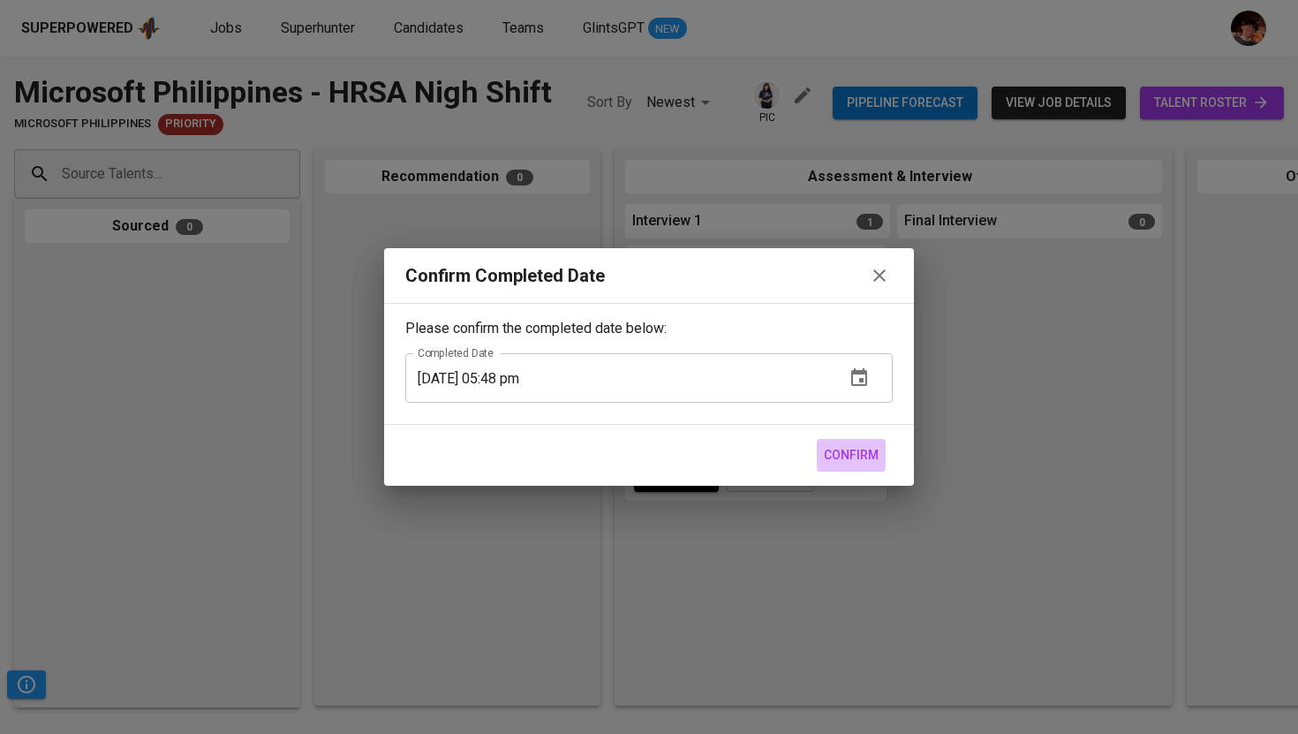
click at [851, 452] on span "Confirm" at bounding box center [851, 455] width 55 height 22
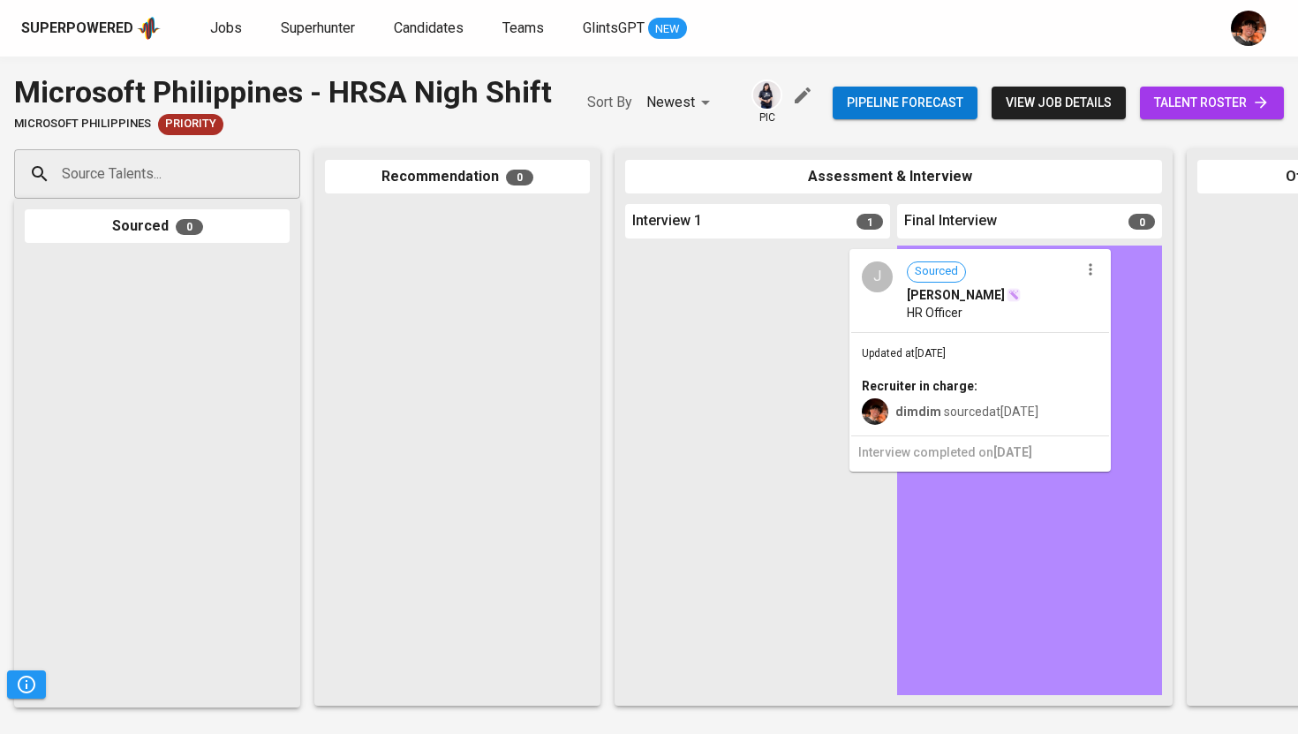
drag, startPoint x: 728, startPoint y: 300, endPoint x: 968, endPoint y: 305, distance: 240.1
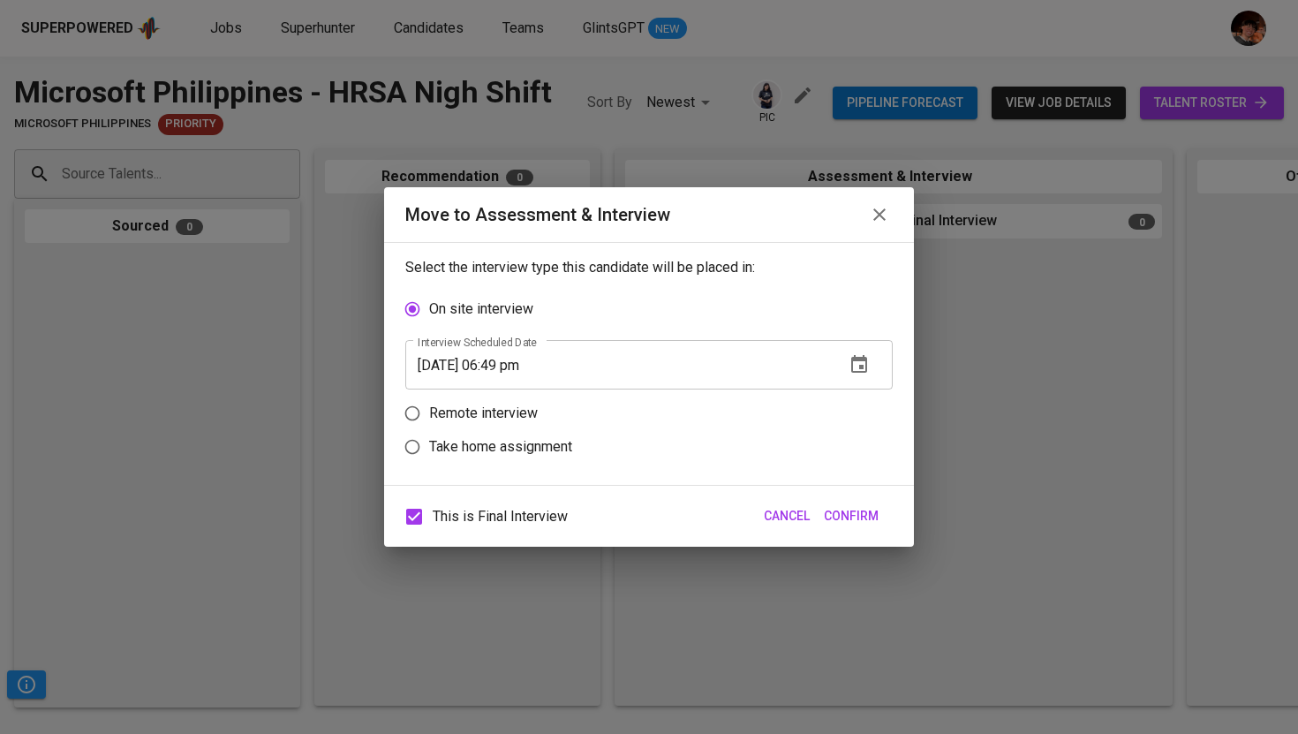
click at [462, 421] on p "Remote interview" at bounding box center [483, 413] width 109 height 21
click at [429, 421] on input "Remote interview" at bounding box center [412, 413] width 34 height 34
radio input "true"
click at [514, 404] on input "09/23/2025 06:49 pm" at bounding box center [617, 397] width 425 height 49
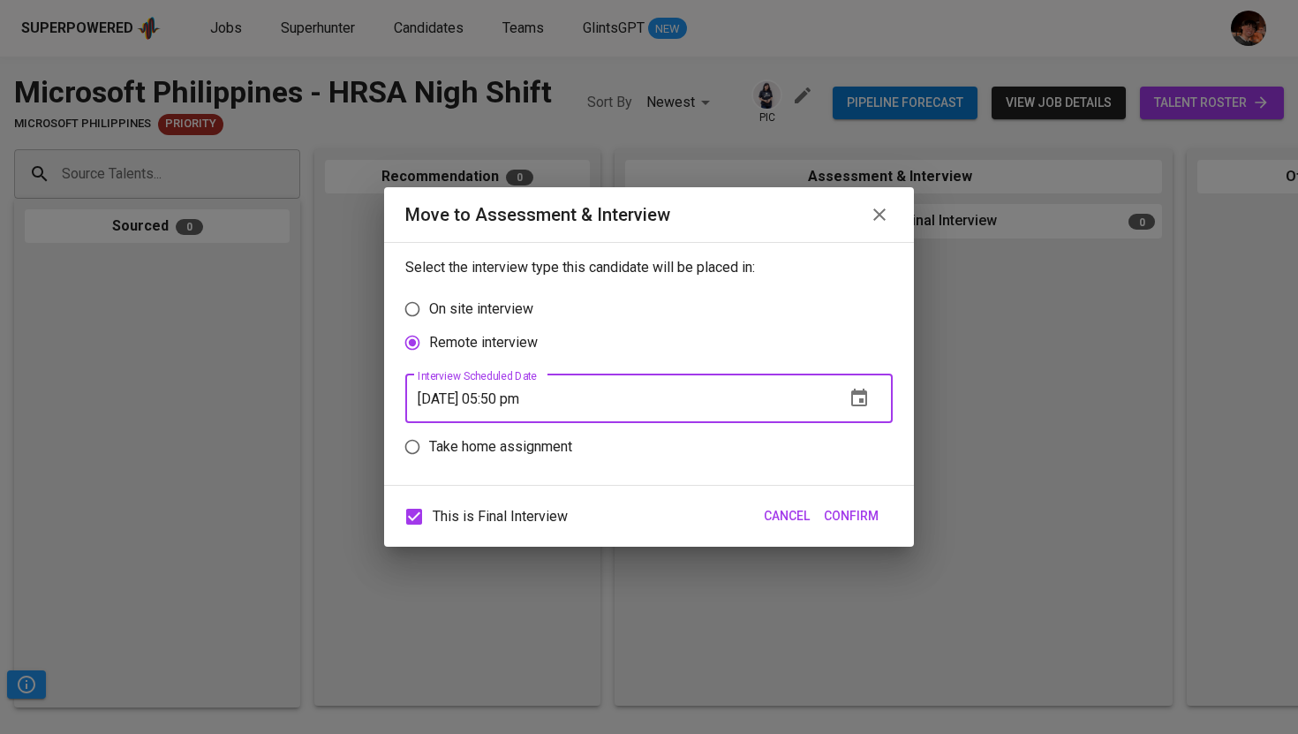
type input "09/23/2025 05:50 pm"
click at [862, 519] on span "Confirm" at bounding box center [851, 516] width 55 height 22
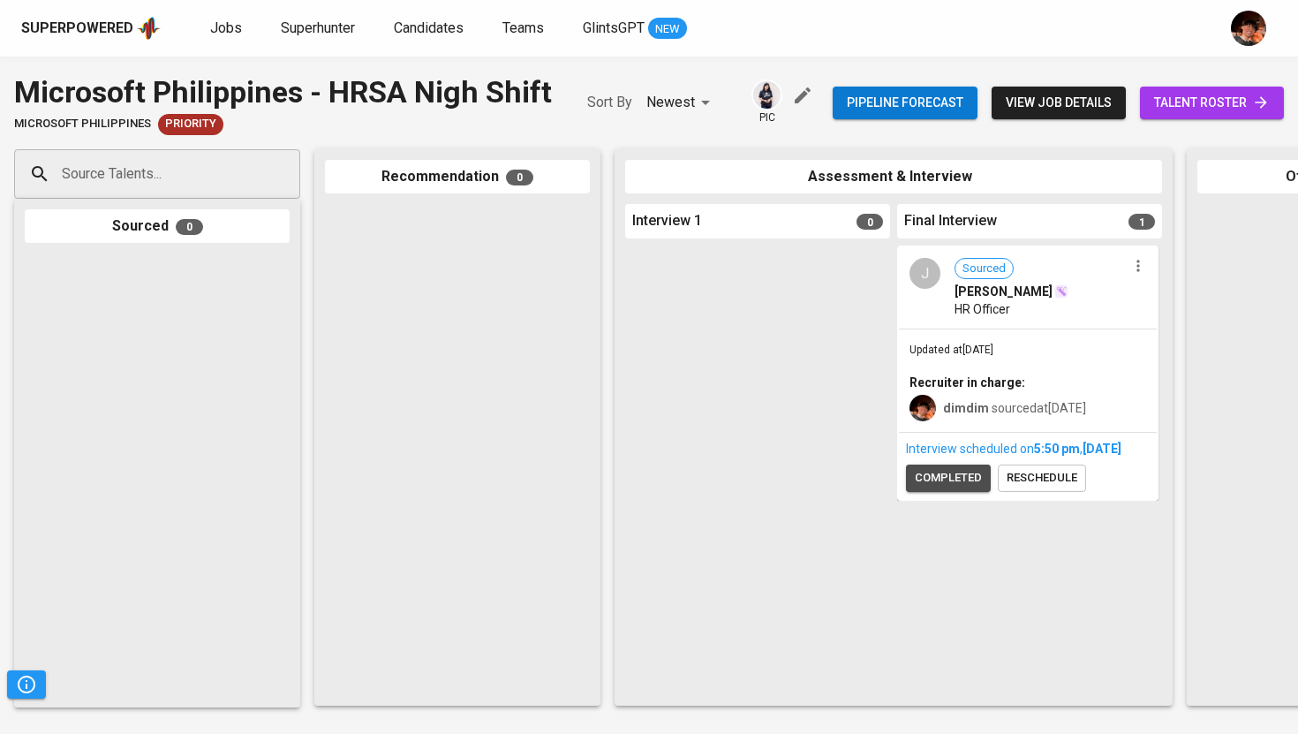
click at [942, 488] on span "completed" at bounding box center [947, 478] width 67 height 20
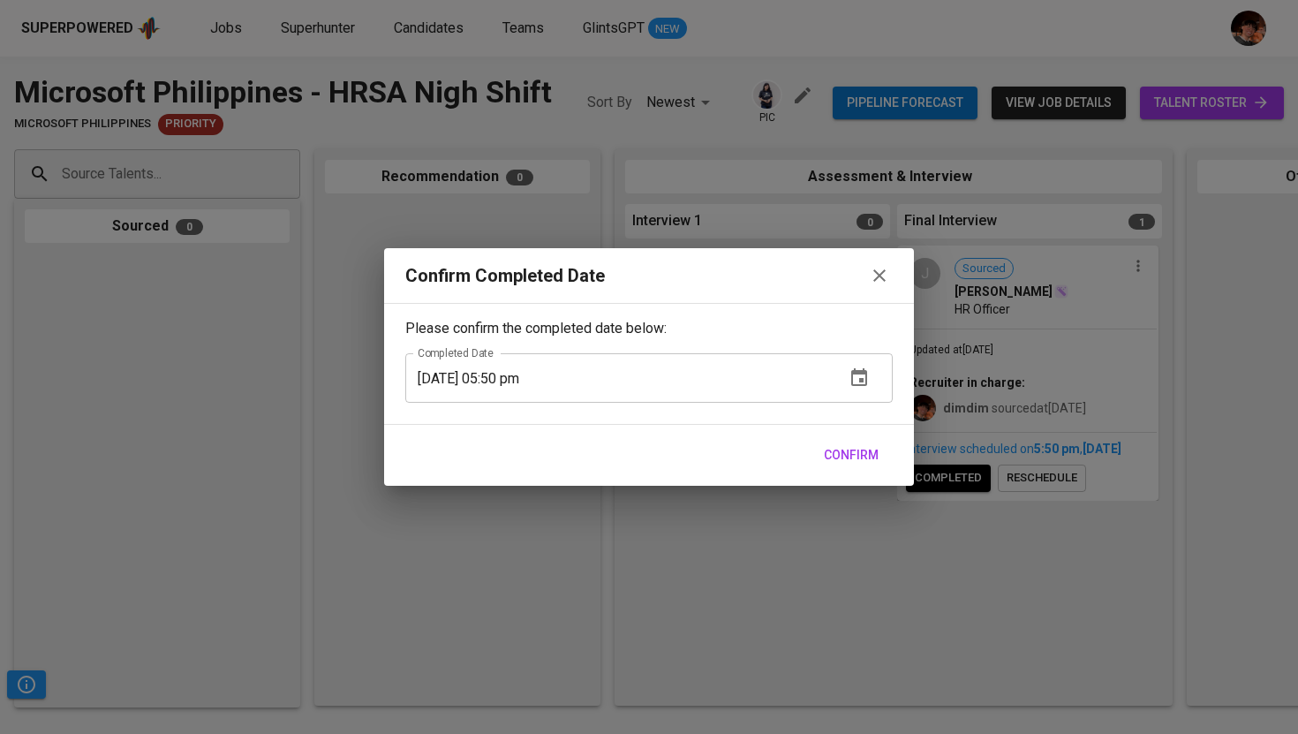
click at [865, 462] on span "Confirm" at bounding box center [851, 455] width 55 height 22
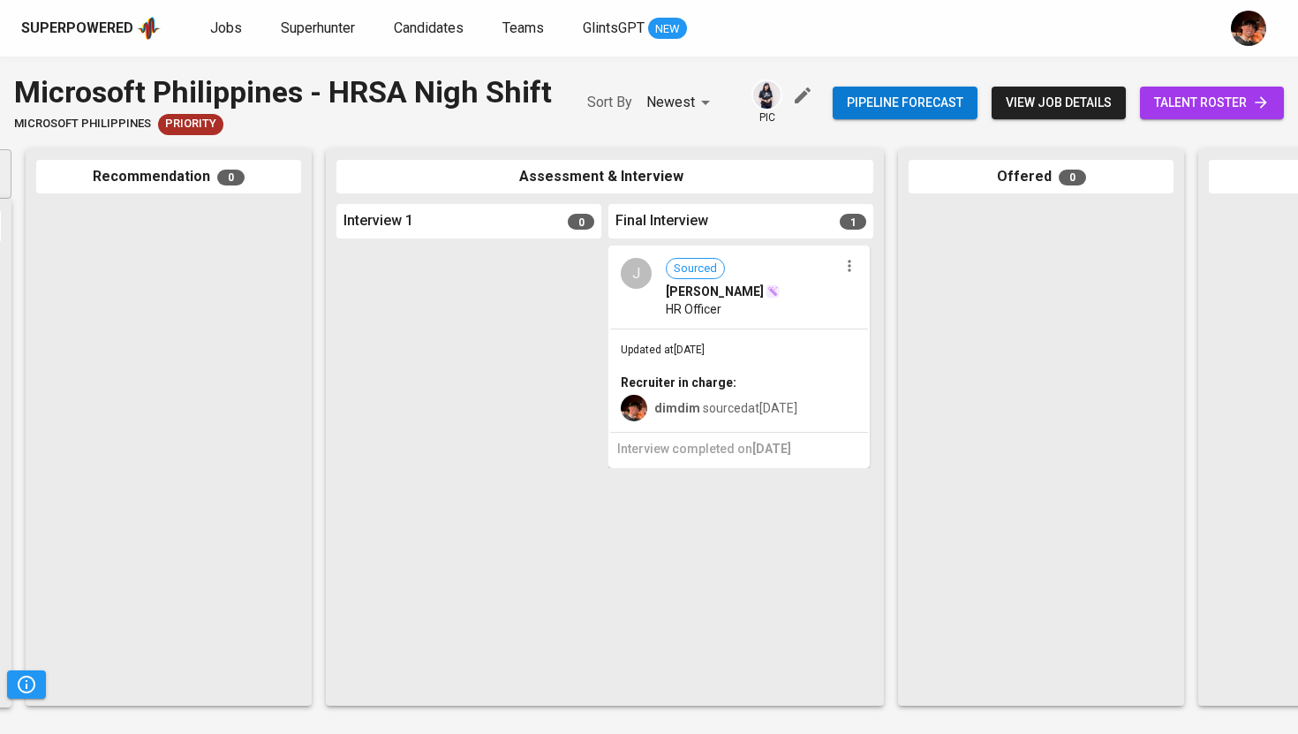
scroll to position [0, 335]
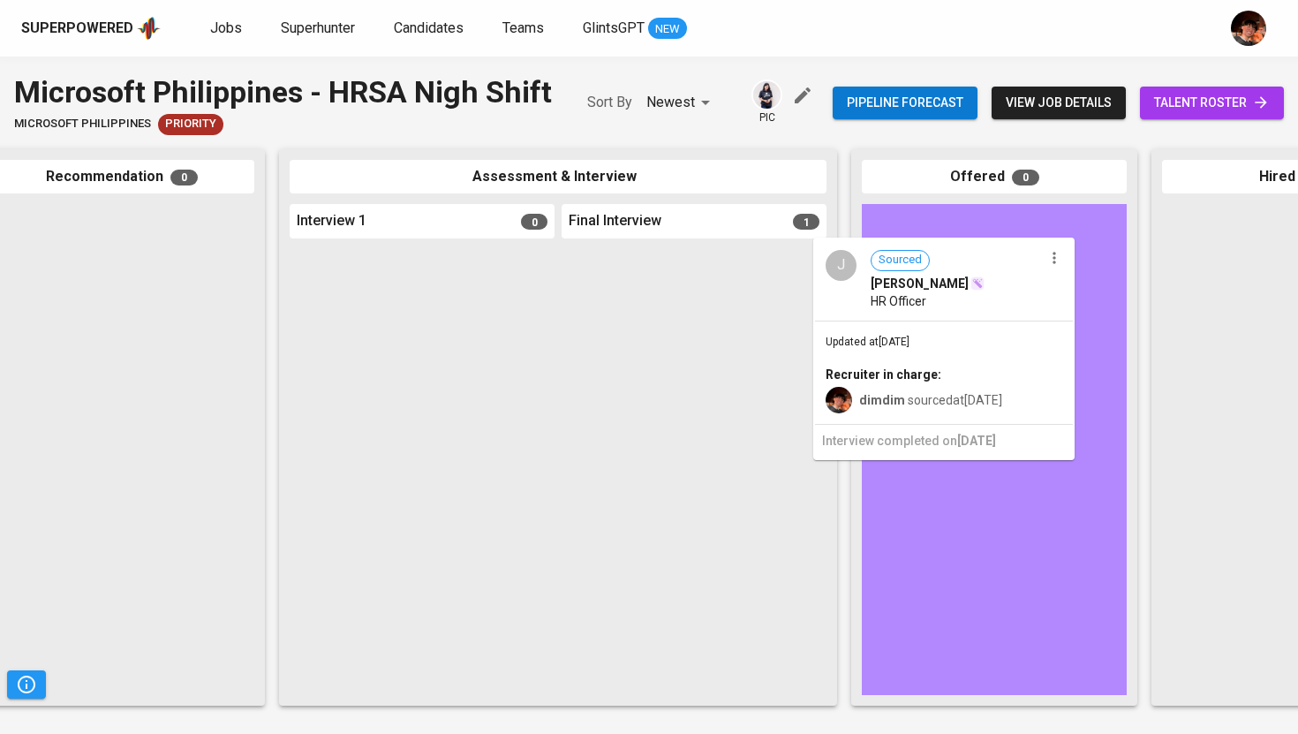
drag, startPoint x: 677, startPoint y: 342, endPoint x: 900, endPoint y: 331, distance: 223.6
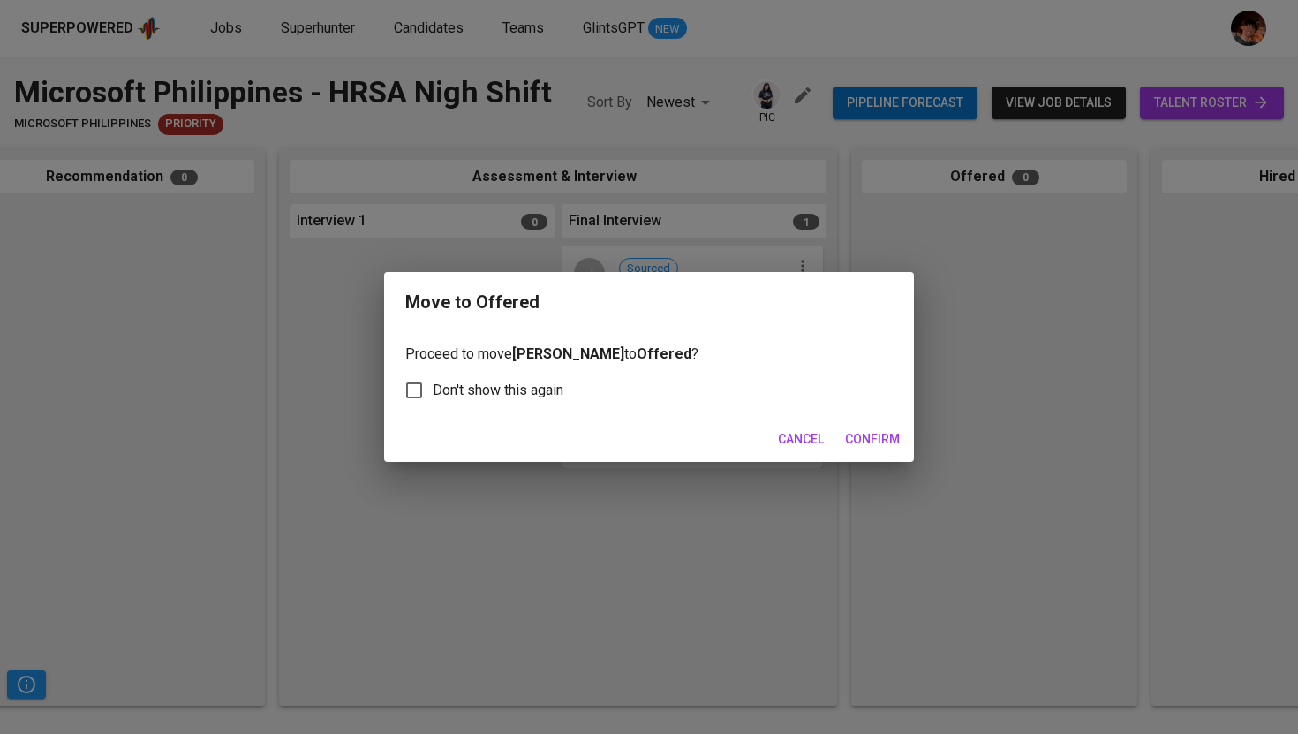
click at [871, 439] on span "Confirm" at bounding box center [872, 439] width 55 height 22
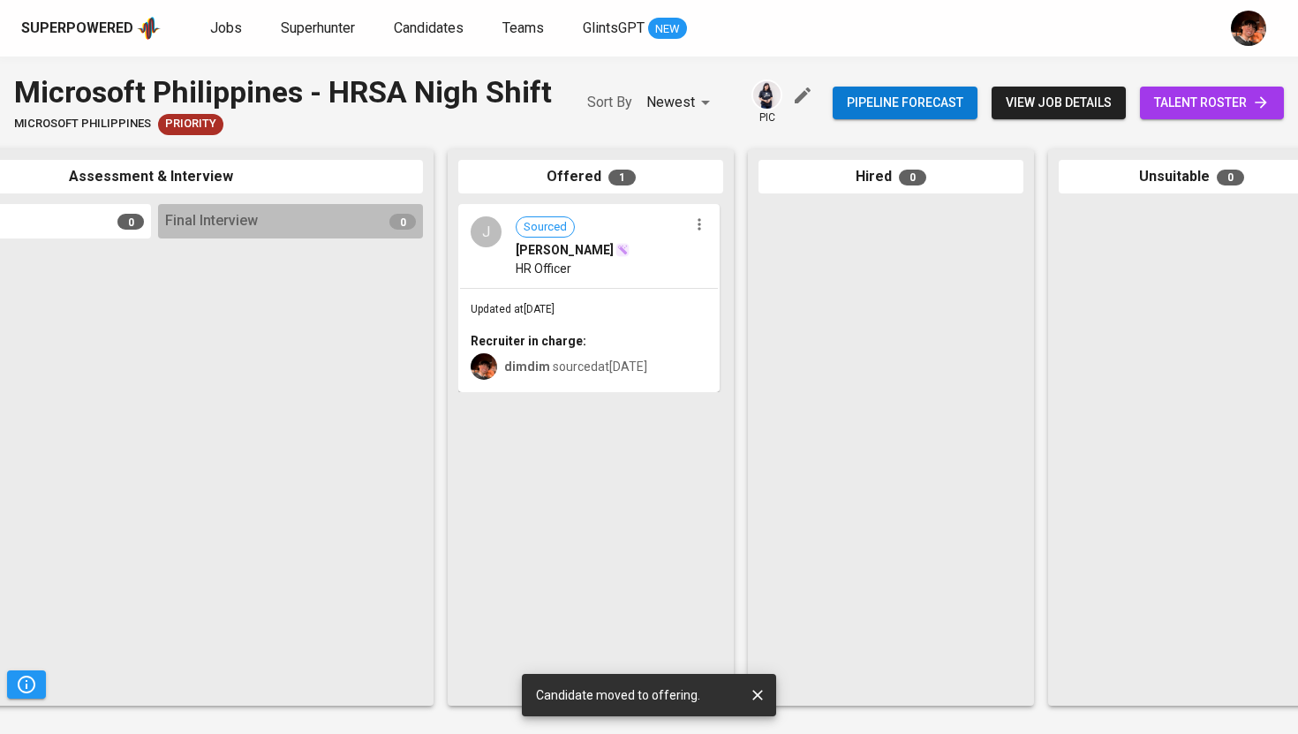
scroll to position [0, 780]
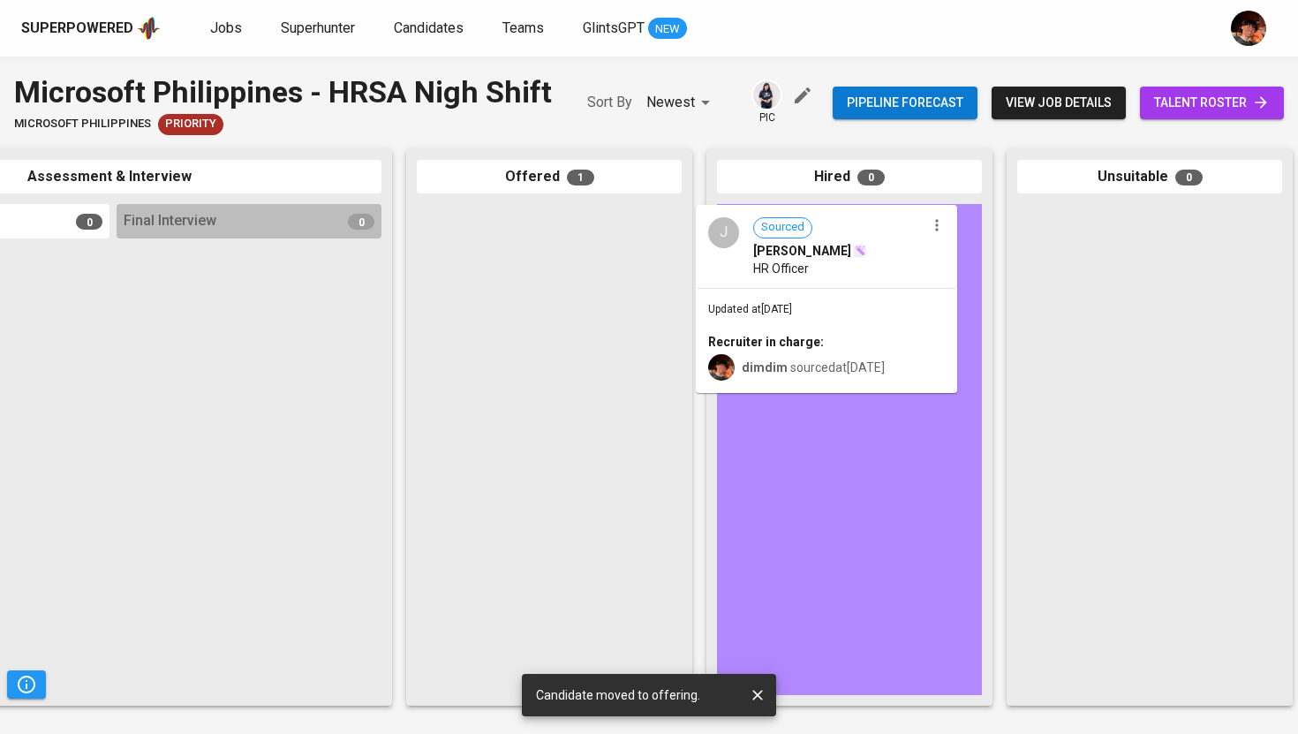
drag, startPoint x: 547, startPoint y: 279, endPoint x: 842, endPoint y: 280, distance: 294.8
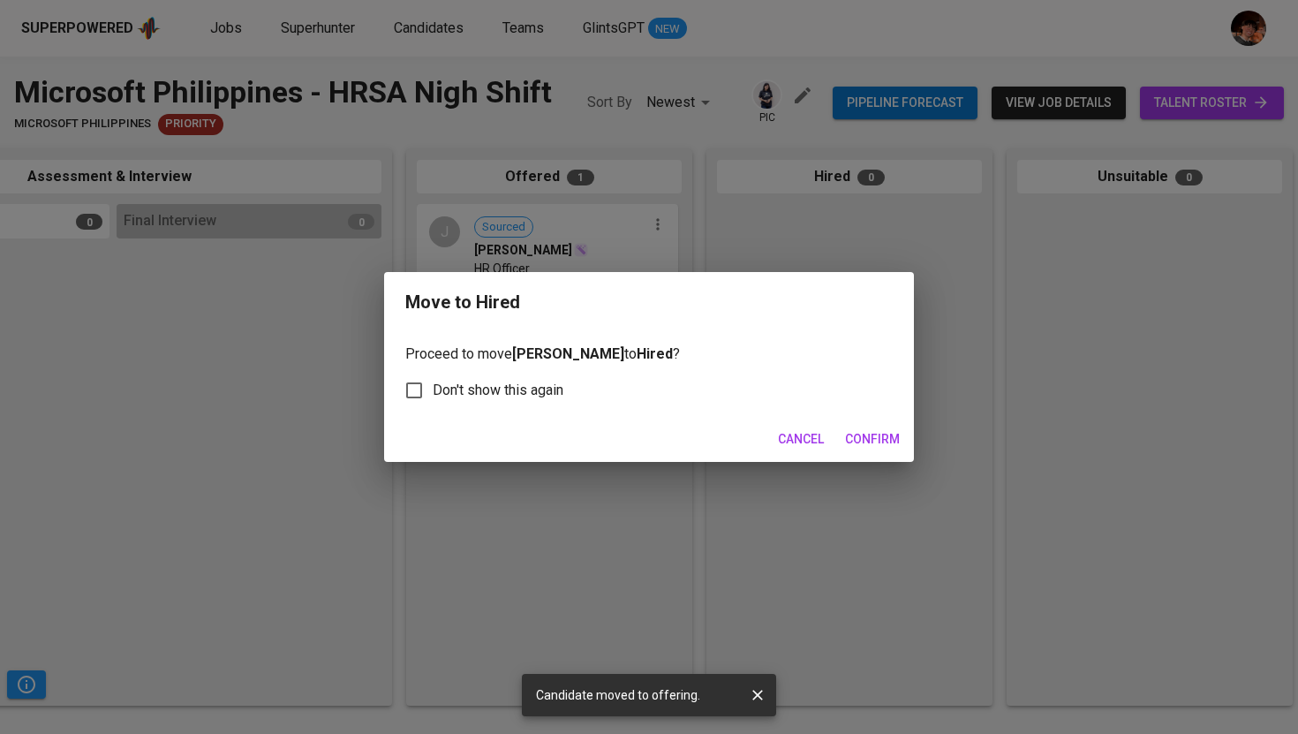
click at [878, 447] on span "Confirm" at bounding box center [872, 439] width 55 height 22
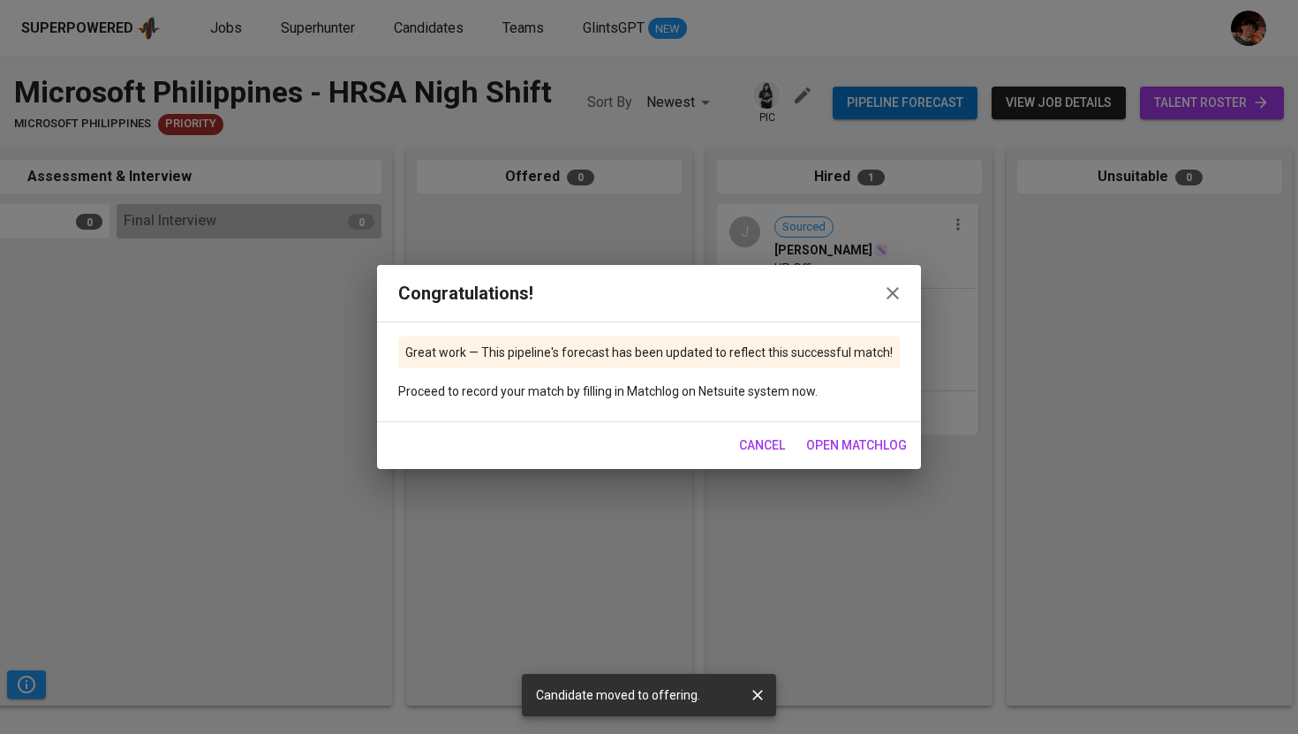
click at [859, 445] on span "open matchlog" at bounding box center [856, 445] width 101 height 22
